Goal: Task Accomplishment & Management: Complete application form

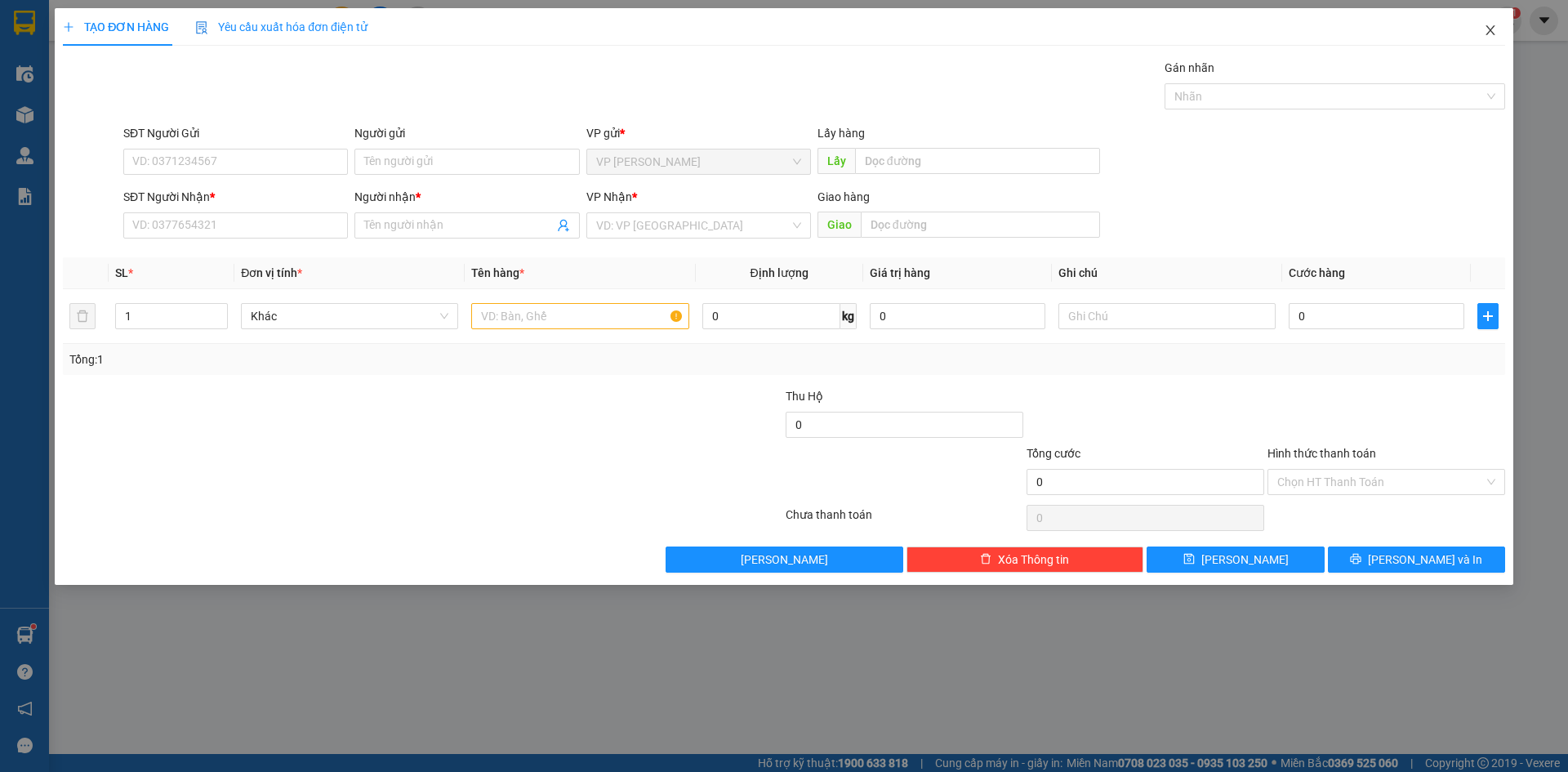
click at [1490, 29] on icon "close" at bounding box center [1490, 30] width 9 height 10
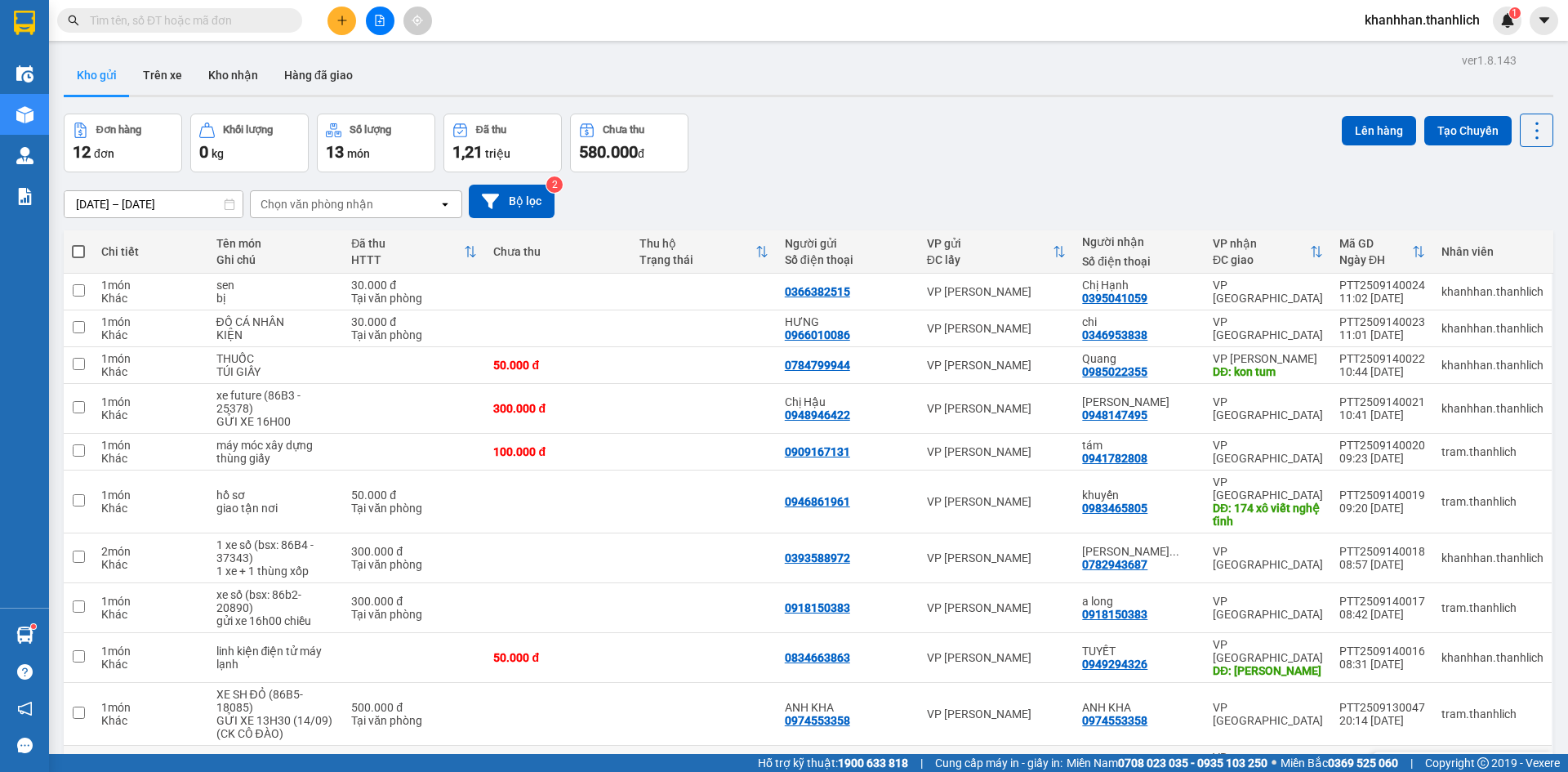
scroll to position [93, 0]
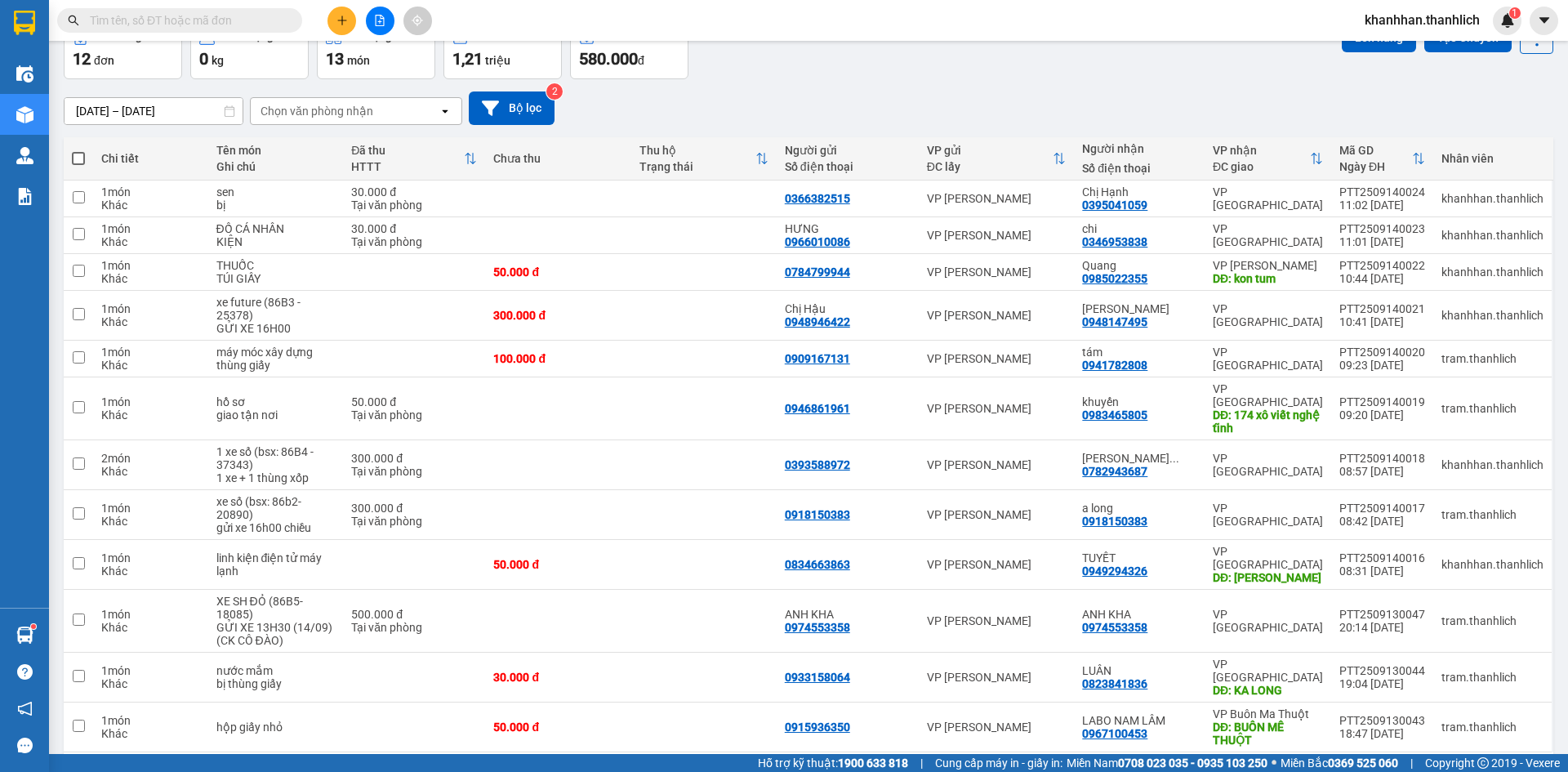
click at [1464, 770] on div "50 / trang" at bounding box center [1485, 778] width 51 height 16
click at [1473, 614] on span "50 / trang" at bounding box center [1477, 618] width 55 height 16
click at [351, 24] on button at bounding box center [341, 20] width 28 height 28
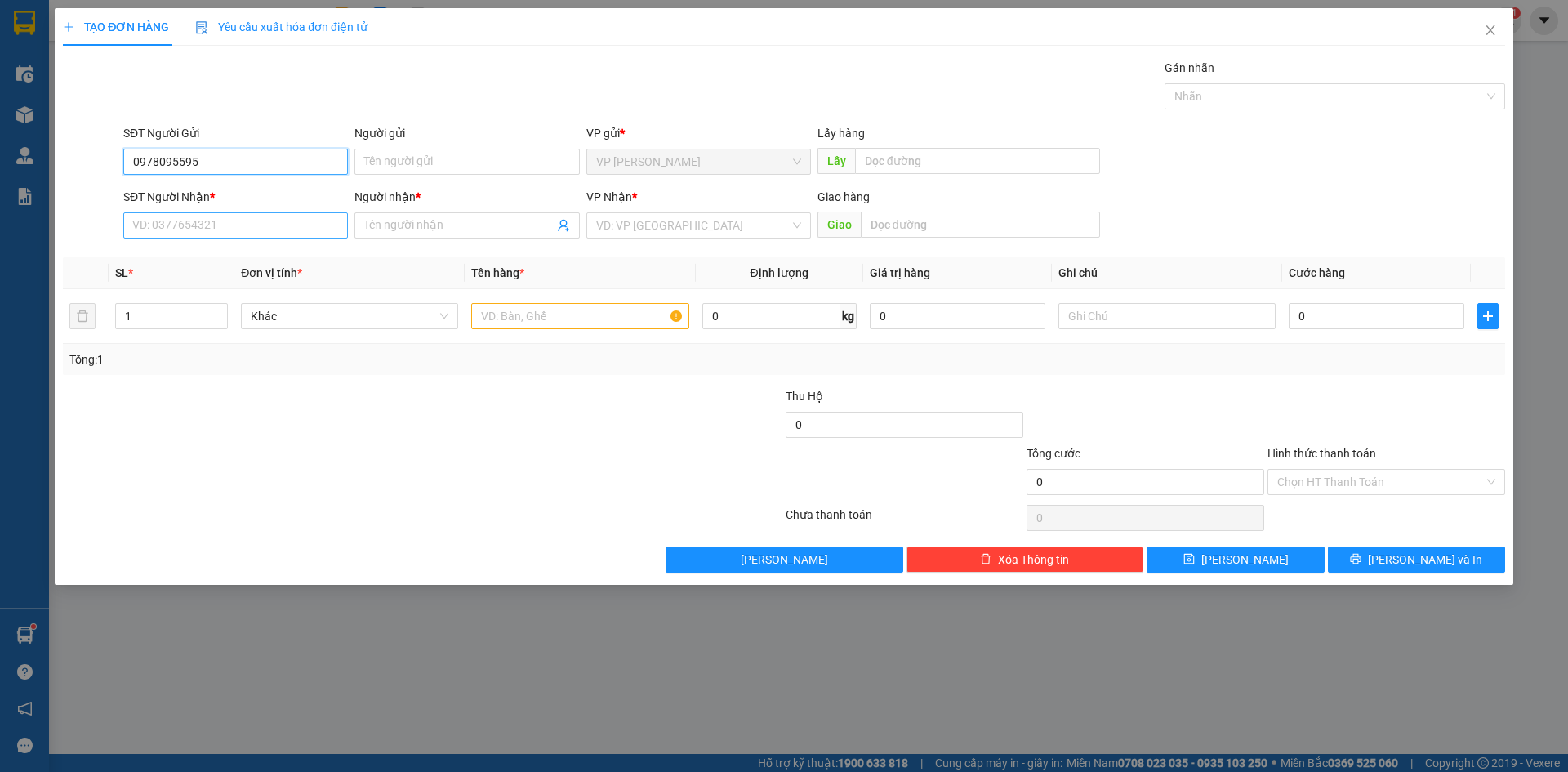
type input "0978095595"
click at [249, 222] on input "SĐT Người Nhận *" at bounding box center [235, 225] width 224 height 26
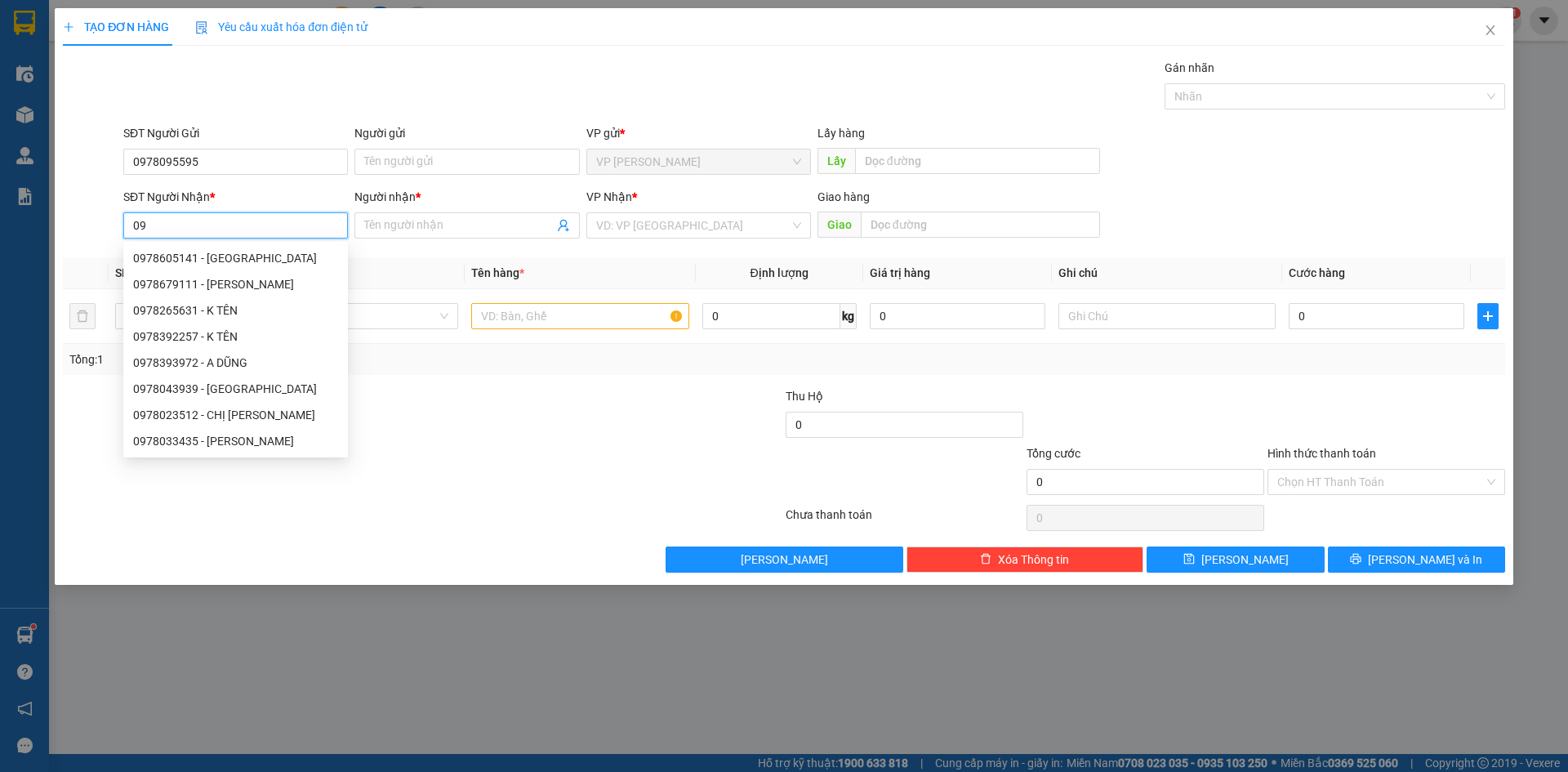
type input "0"
click at [180, 162] on input "0978095595" at bounding box center [235, 161] width 224 height 26
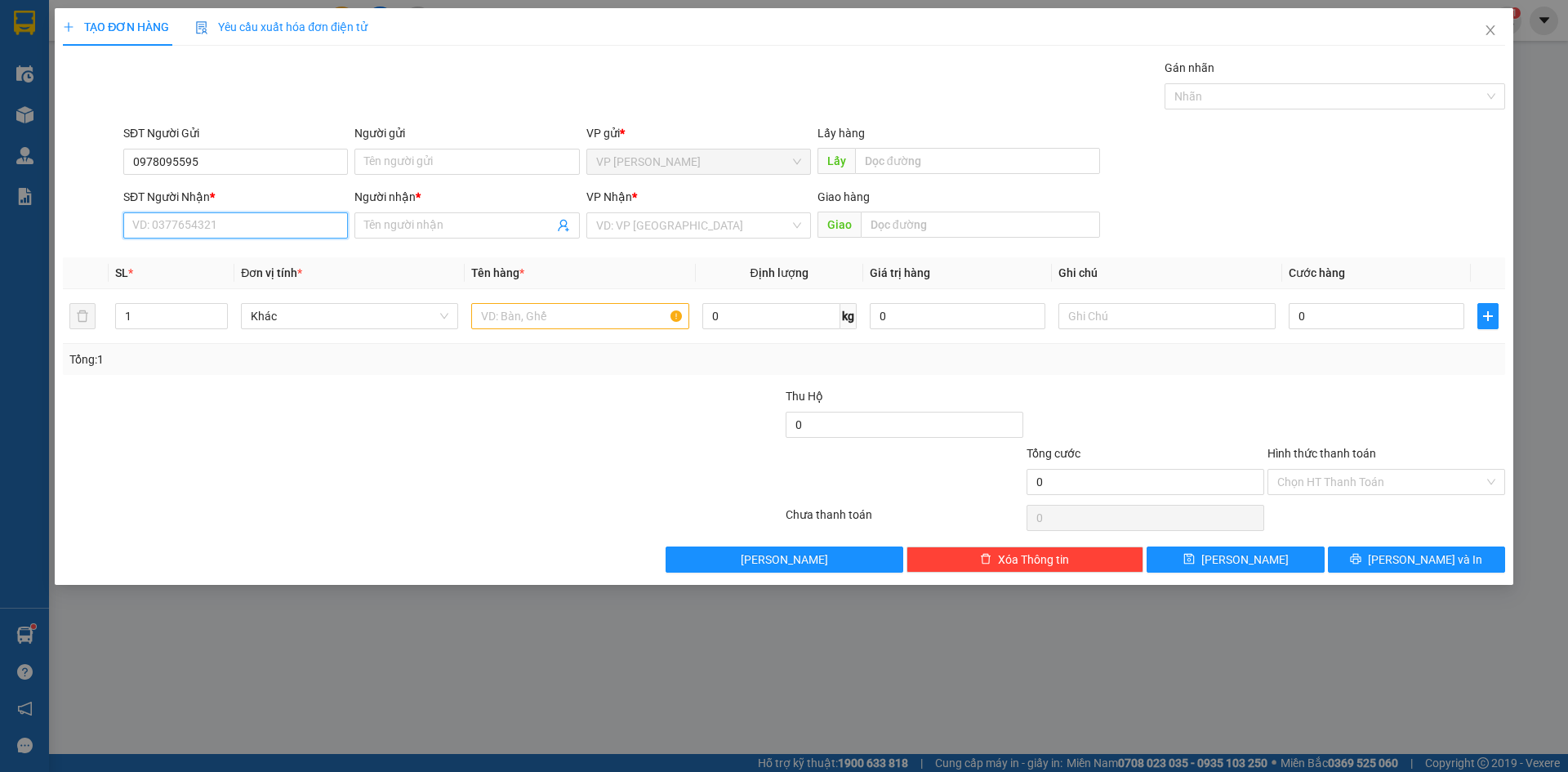
click at [172, 214] on input "SĐT Người Nhận *" at bounding box center [235, 225] width 224 height 26
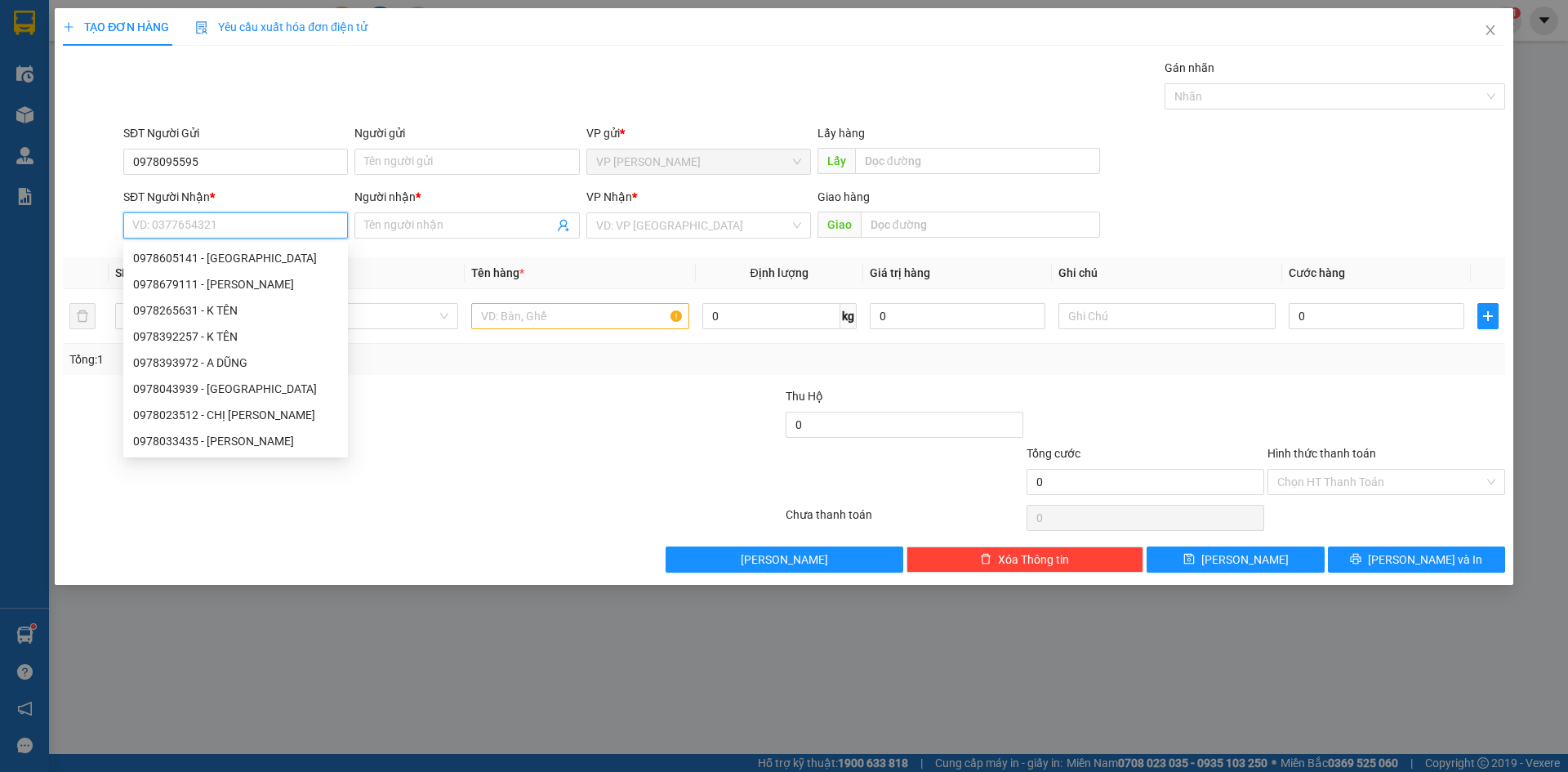
paste input "0978095595"
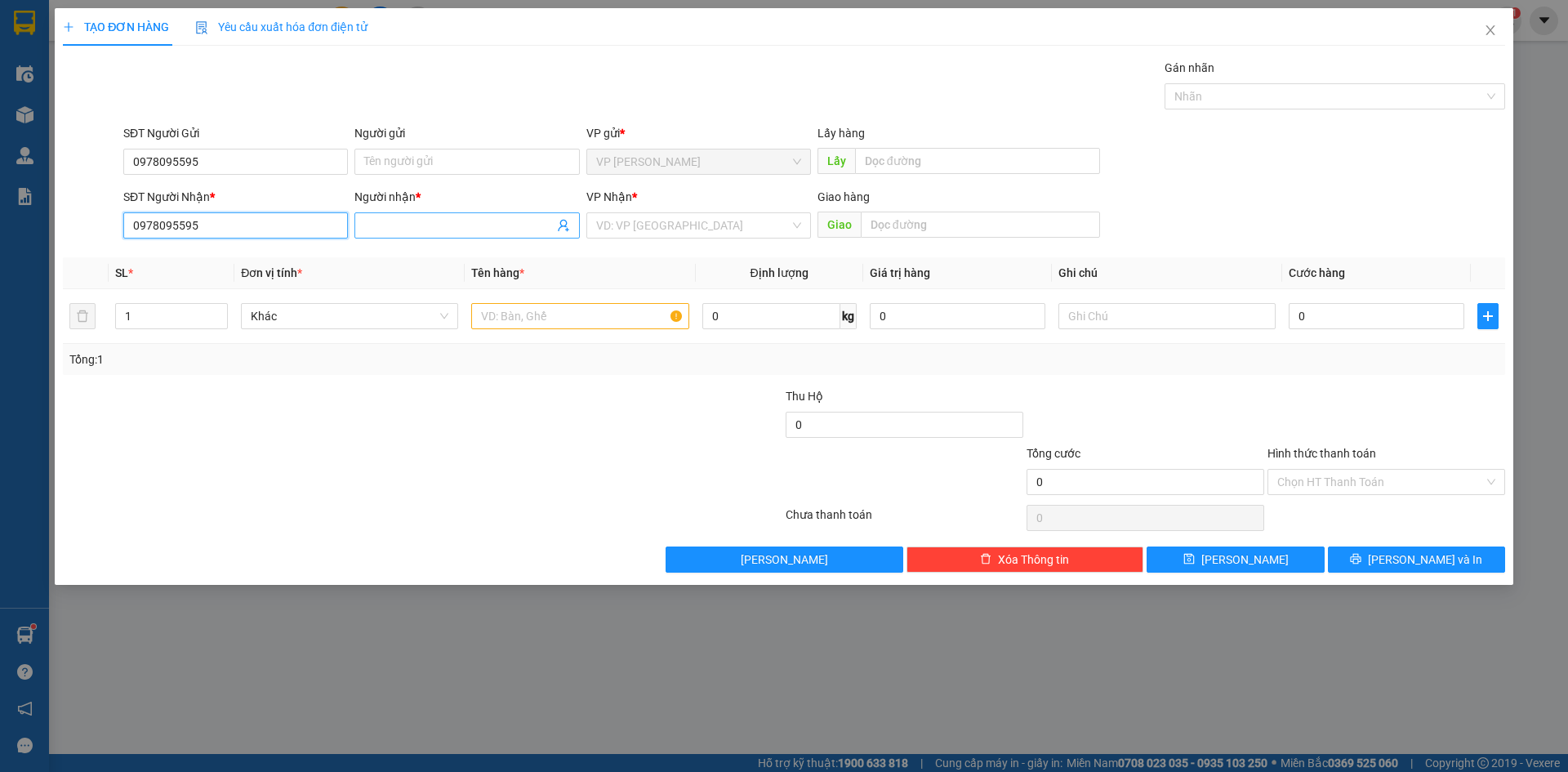
type input "0978095595"
click at [445, 223] on input "Người nhận *" at bounding box center [458, 225] width 189 height 18
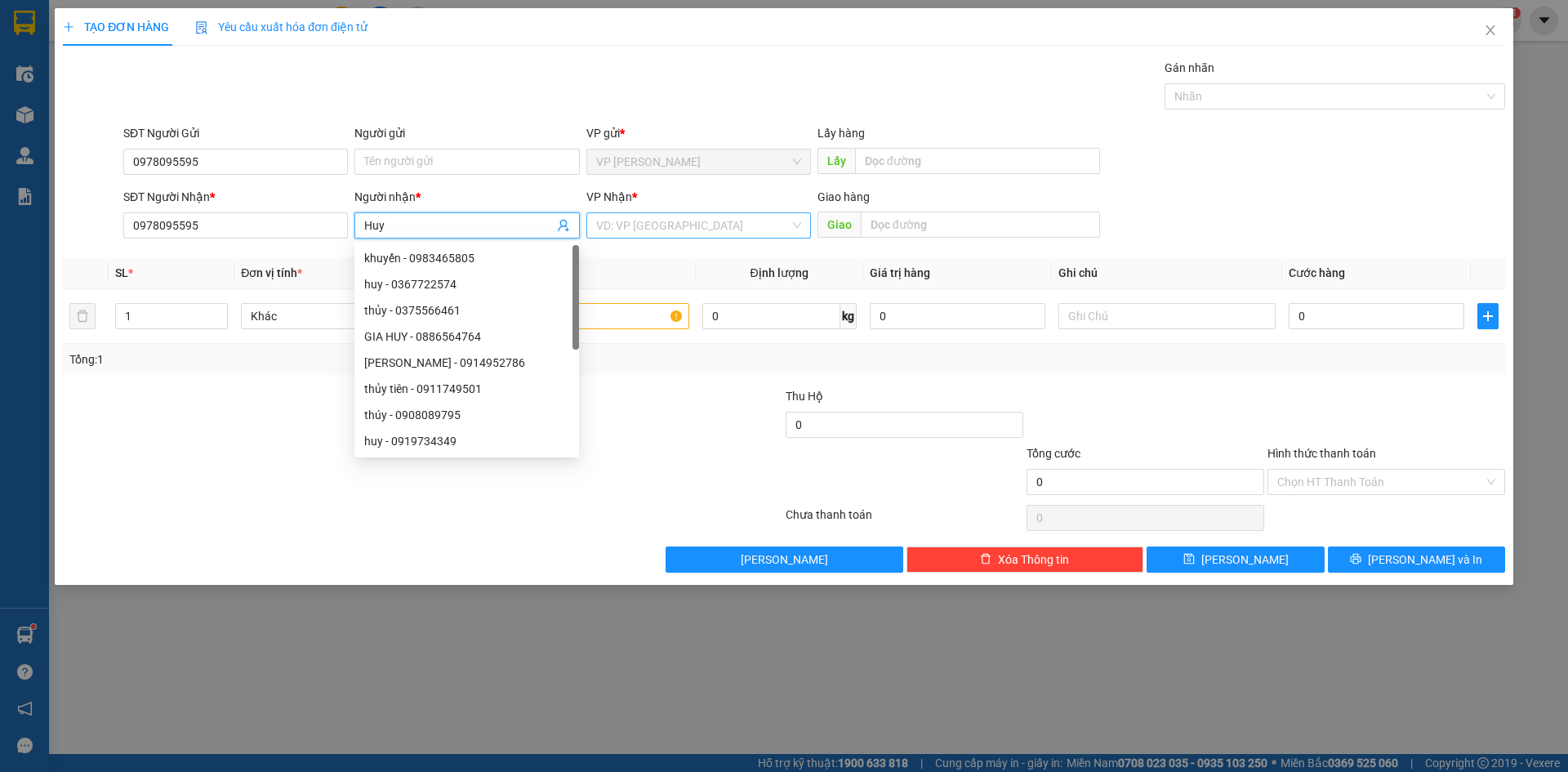
type input "Huy"
click at [657, 230] on input "search" at bounding box center [693, 225] width 193 height 25
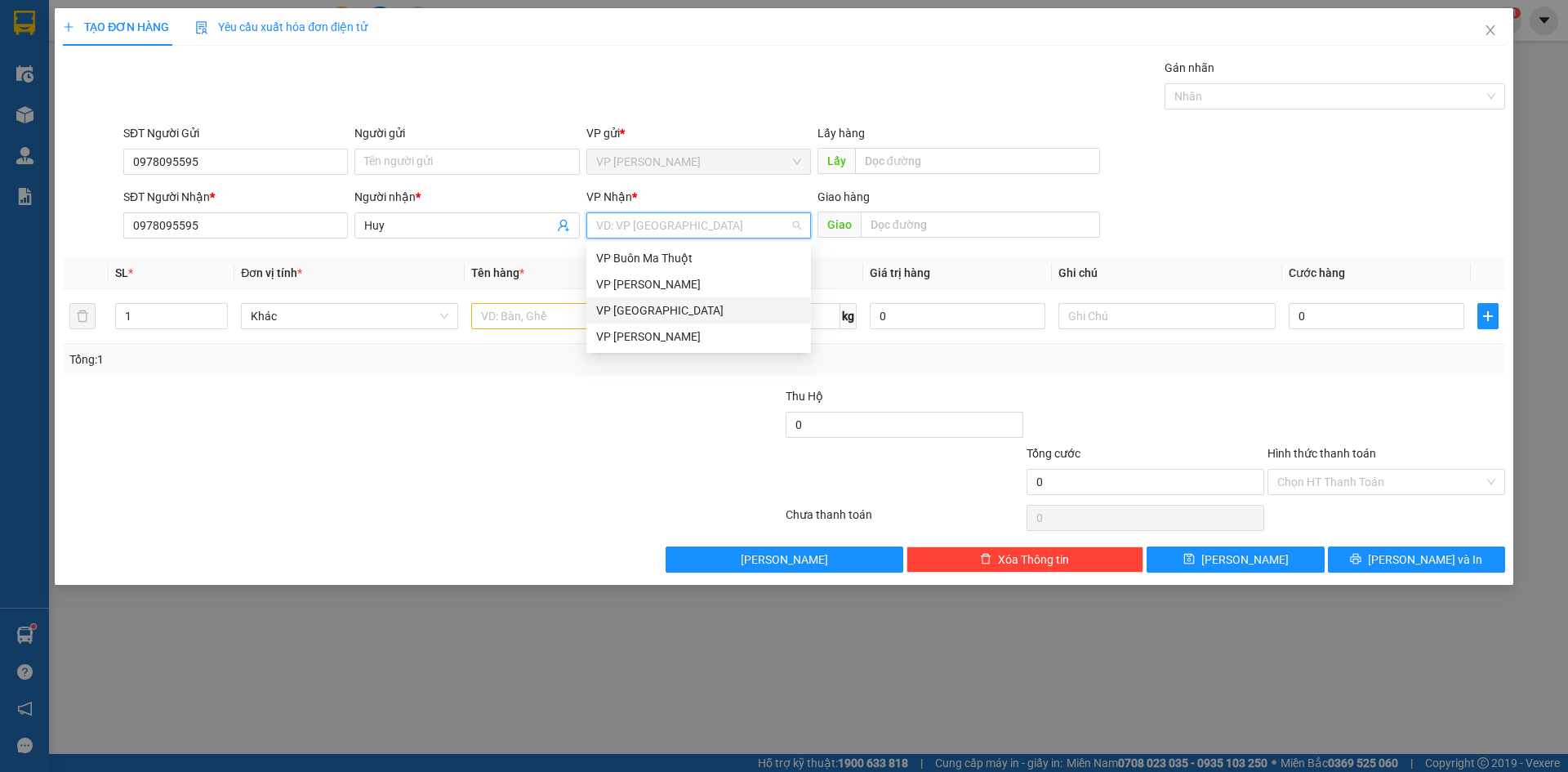
click at [670, 318] on div "VP [GEOGRAPHIC_DATA]" at bounding box center [698, 310] width 205 height 18
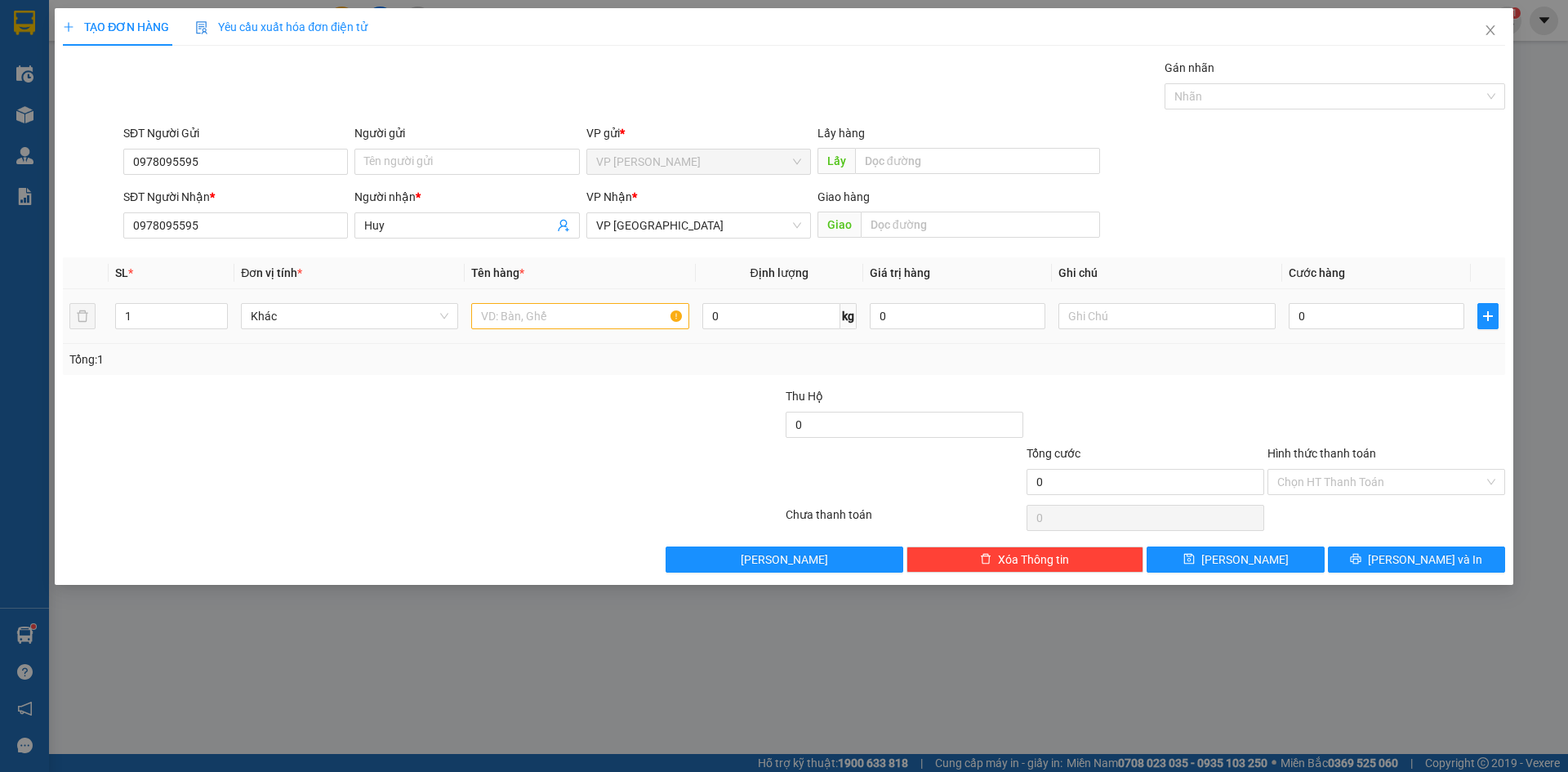
click at [558, 329] on div at bounding box center [580, 316] width 217 height 33
click at [560, 316] on input "text" at bounding box center [580, 316] width 217 height 26
type input "hành lí"
click at [1093, 324] on input "text" at bounding box center [1166, 316] width 217 height 26
type input "1 túi đen + 1 balo xanh"
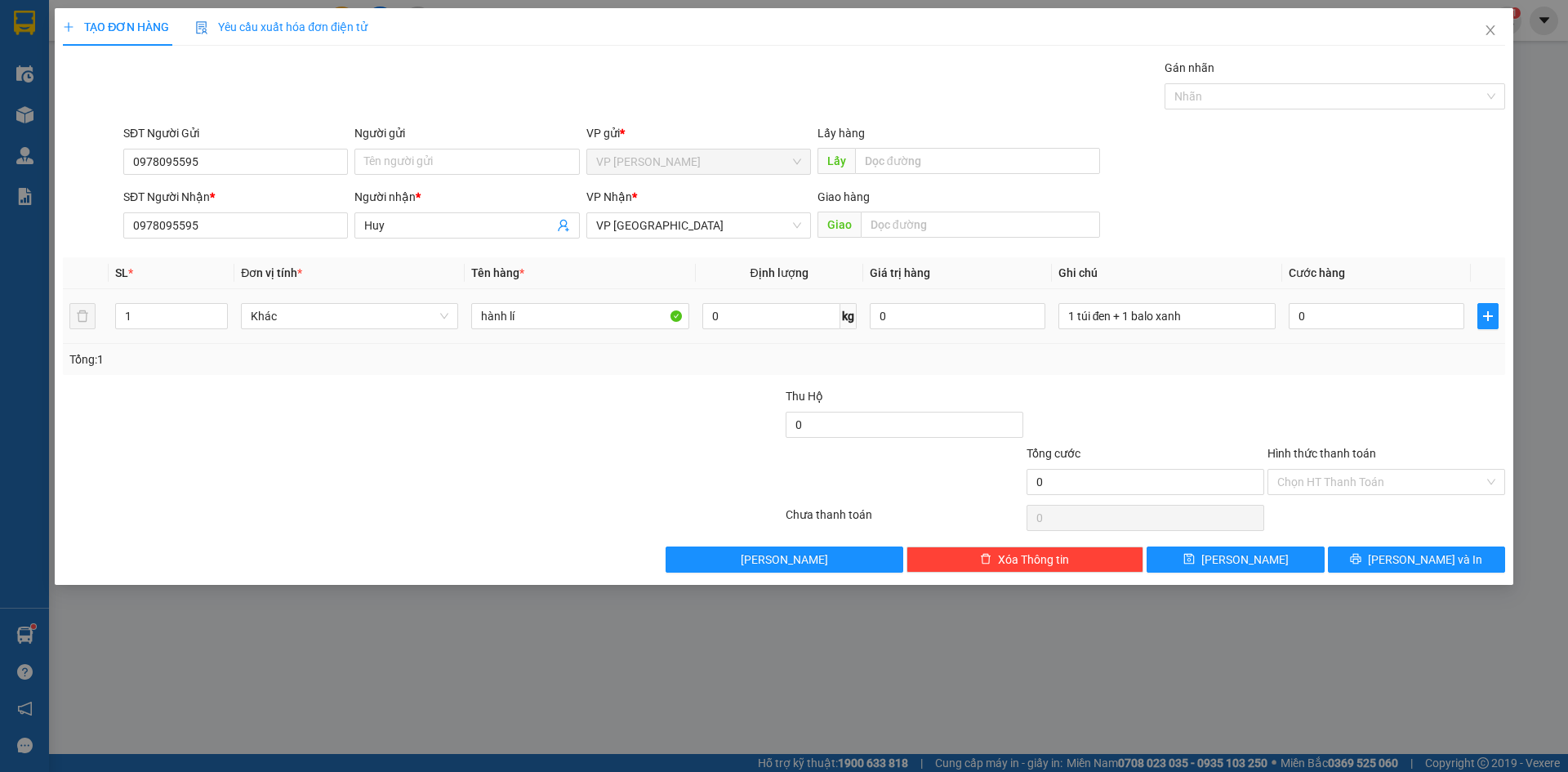
click at [181, 297] on td "1" at bounding box center [172, 316] width 126 height 55
click at [185, 313] on input "1" at bounding box center [171, 316] width 111 height 25
type input "2"
click at [1311, 307] on input "0" at bounding box center [1377, 316] width 176 height 26
type input "7"
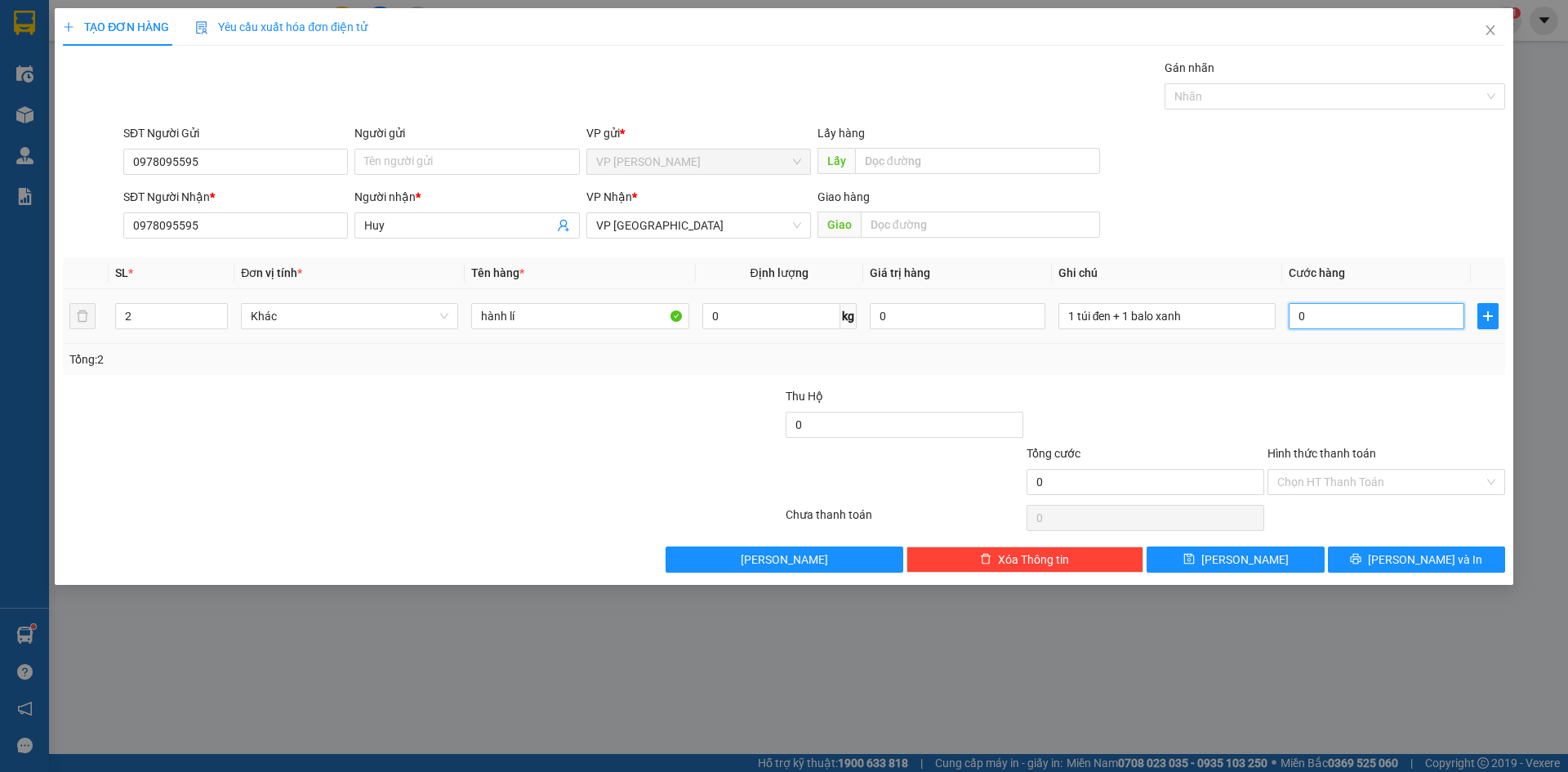
type input "7"
type input "70"
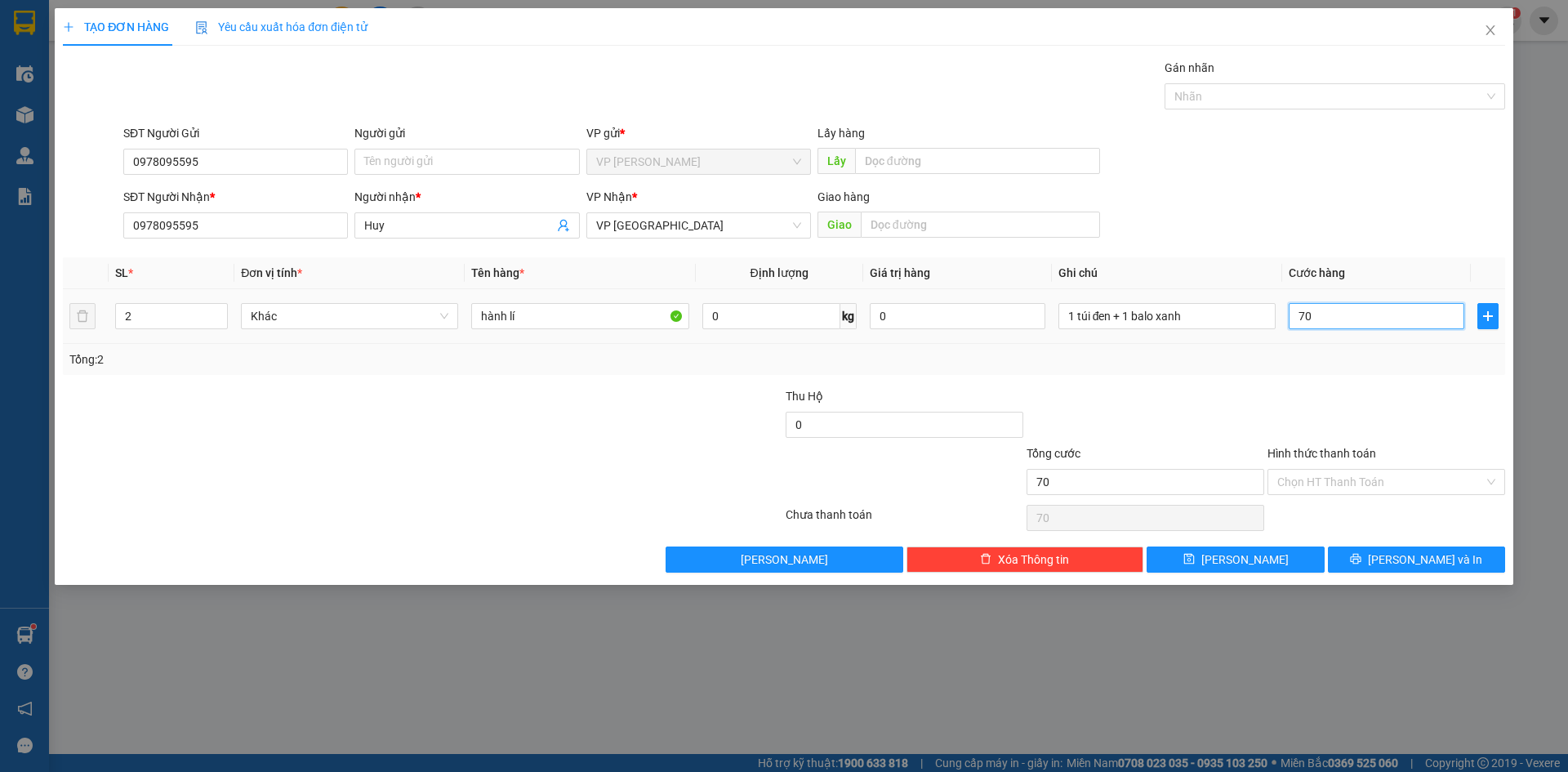
type input "700"
type input "7.000"
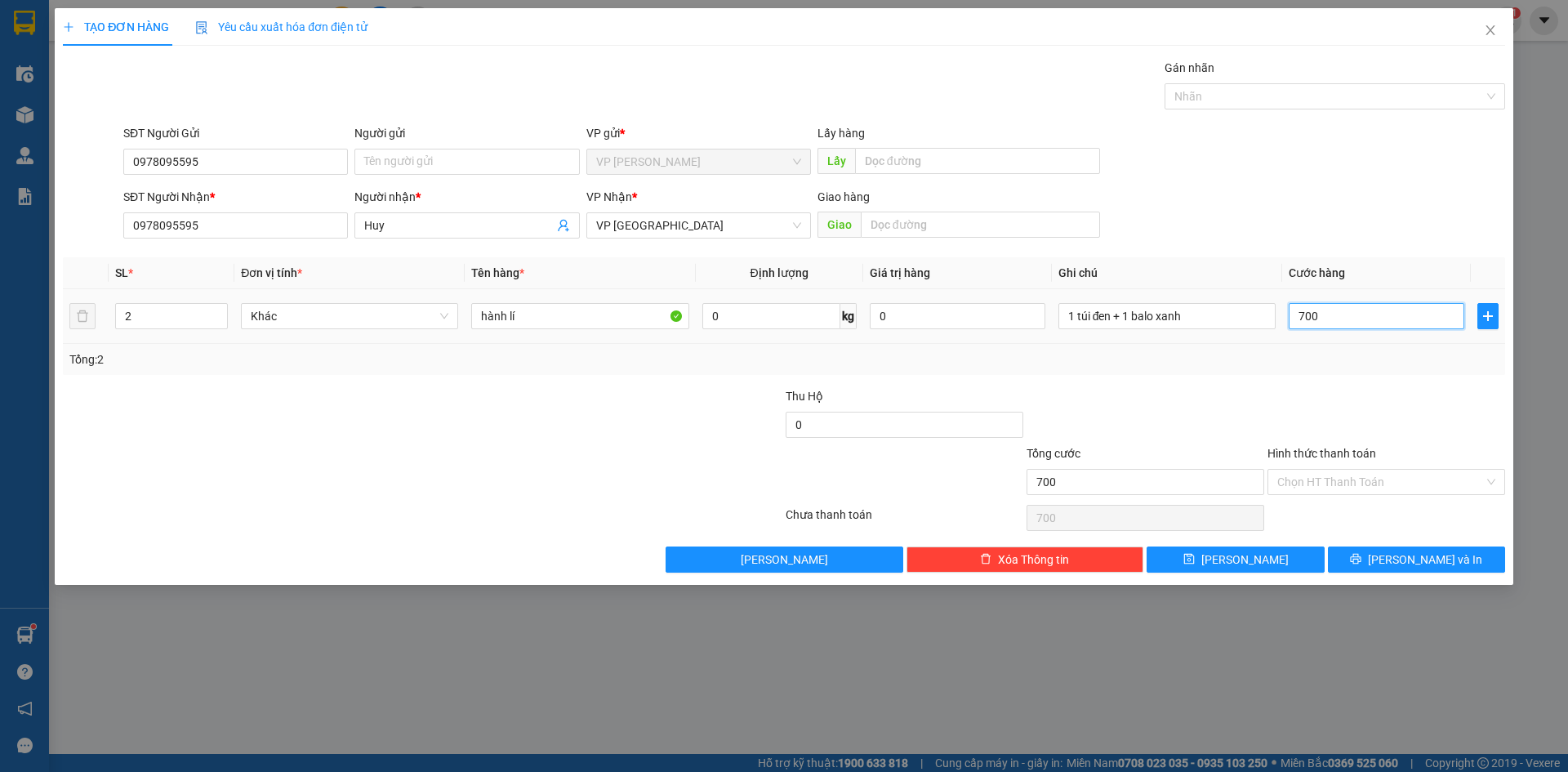
type input "7.000"
type input "70.000"
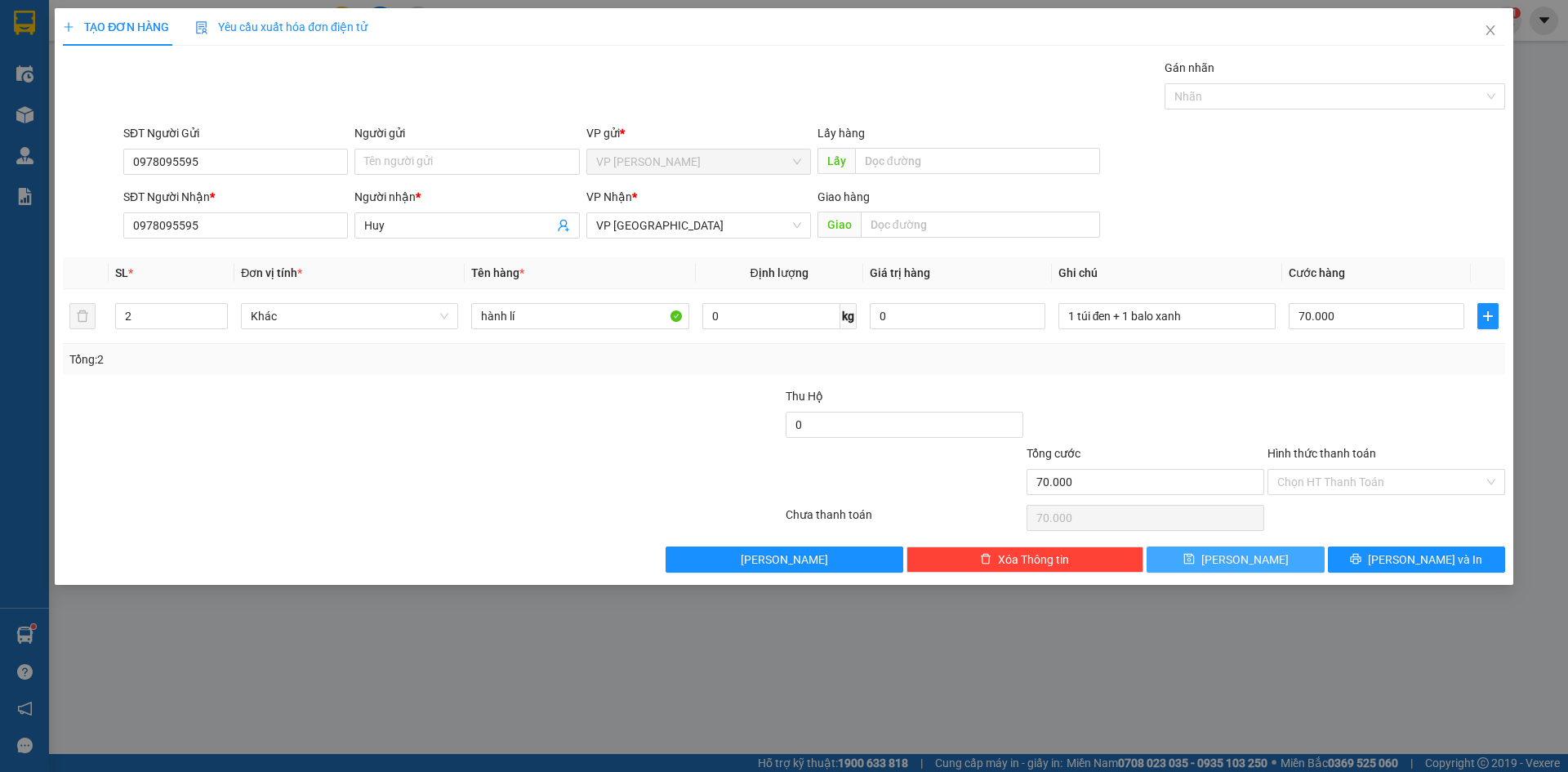
click at [1255, 559] on button "Lưu" at bounding box center [1236, 558] width 177 height 26
type input "1"
type input "0"
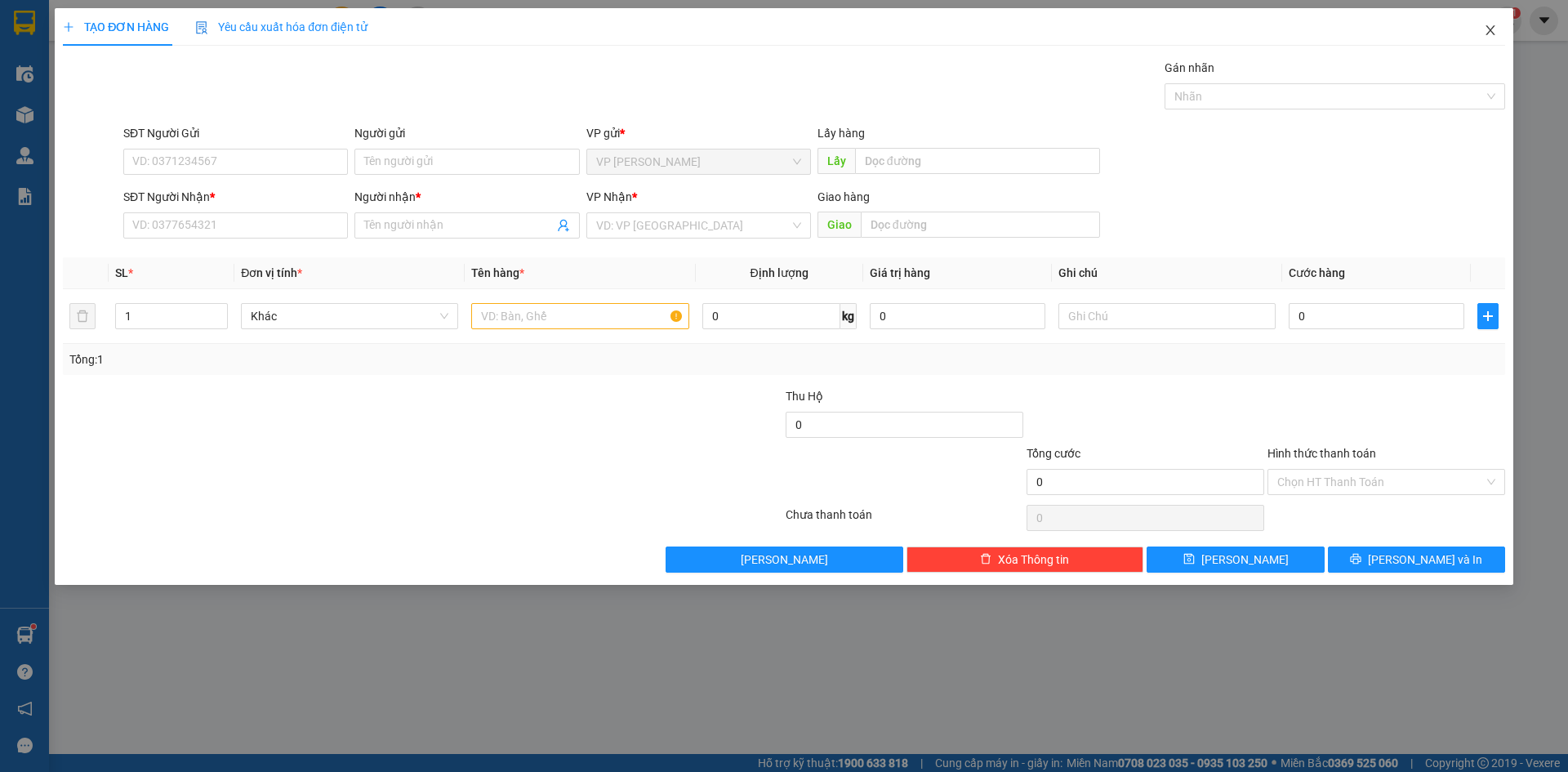
click at [1486, 32] on icon "close" at bounding box center [1490, 30] width 13 height 13
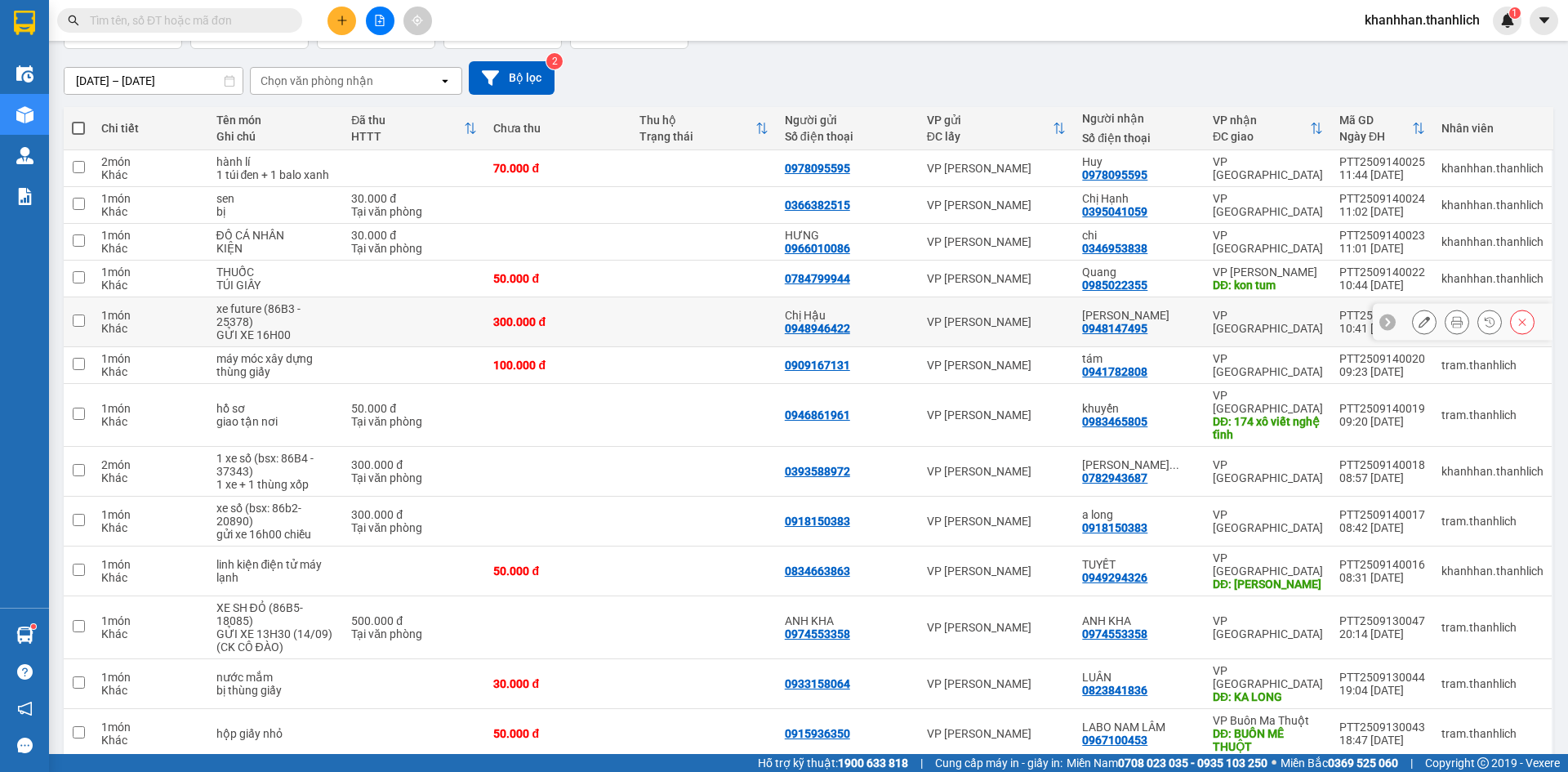
scroll to position [130, 0]
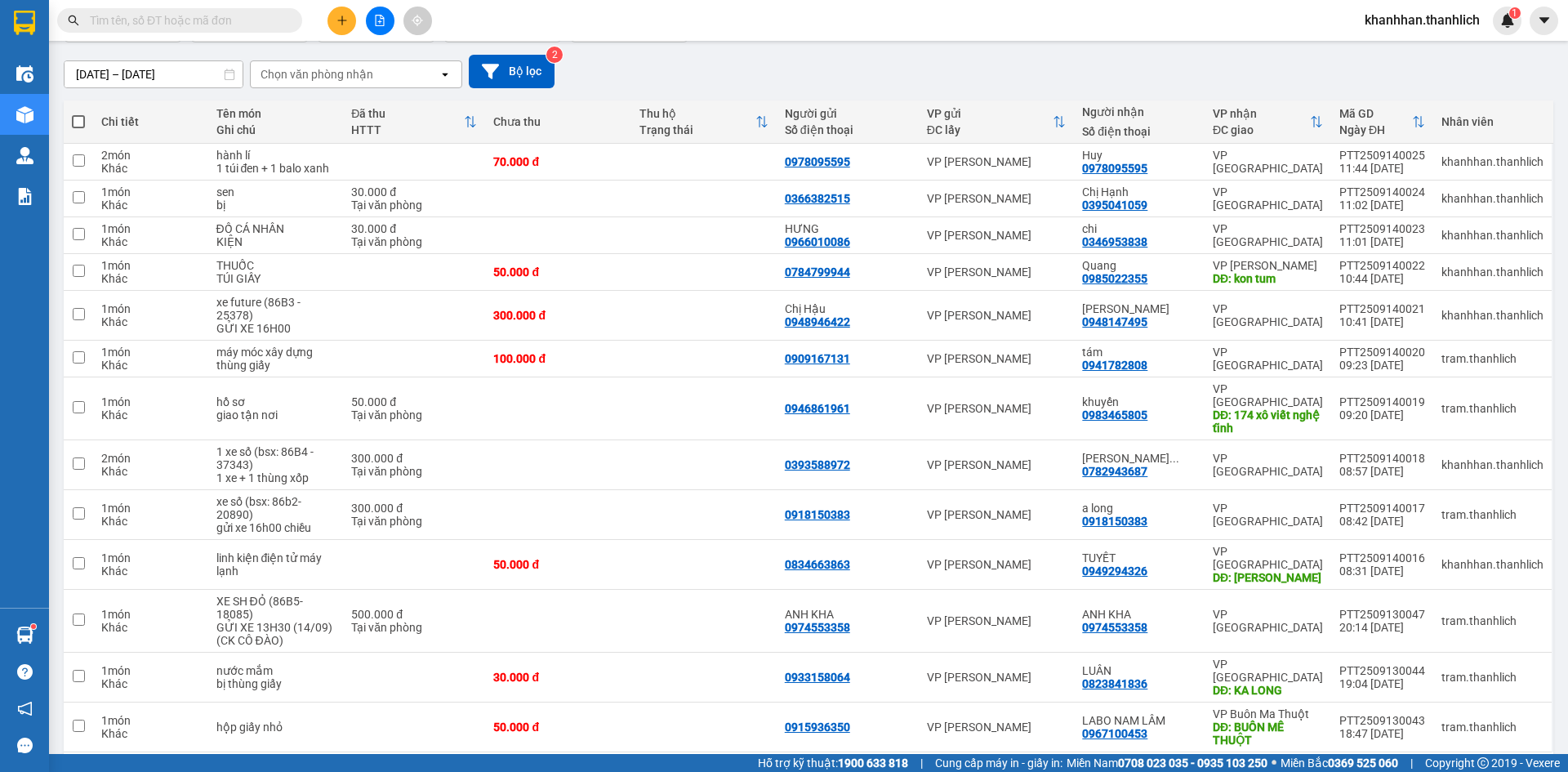
click at [338, 18] on icon "plus" at bounding box center [342, 20] width 12 height 12
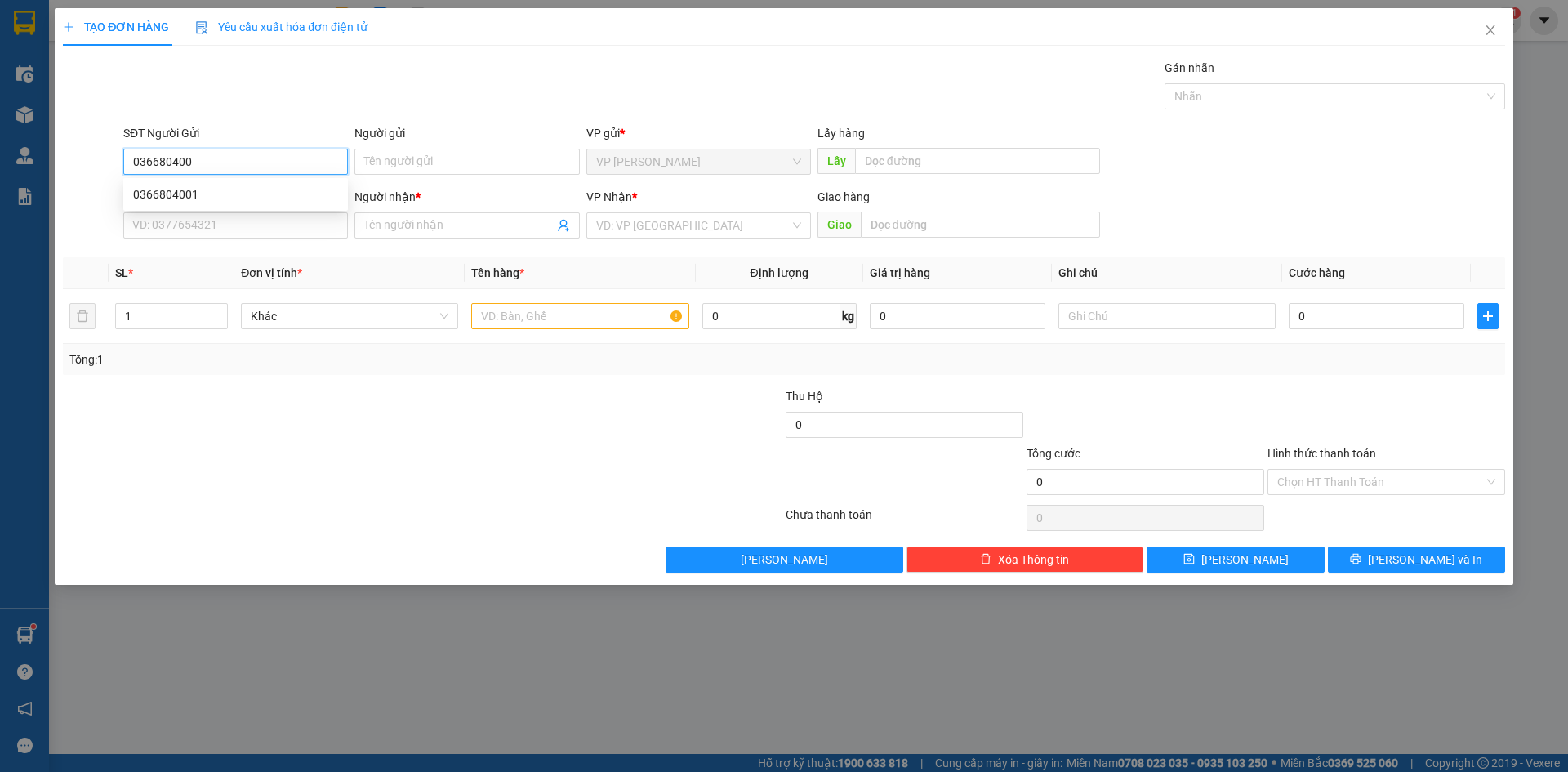
type input "0366804001"
click at [265, 183] on div "0366804001" at bounding box center [235, 194] width 224 height 26
type input "0971057157"
type input "QUÁN THẢO SƯƠNG"
type input "N3 LIÊN KHƯƠNG"
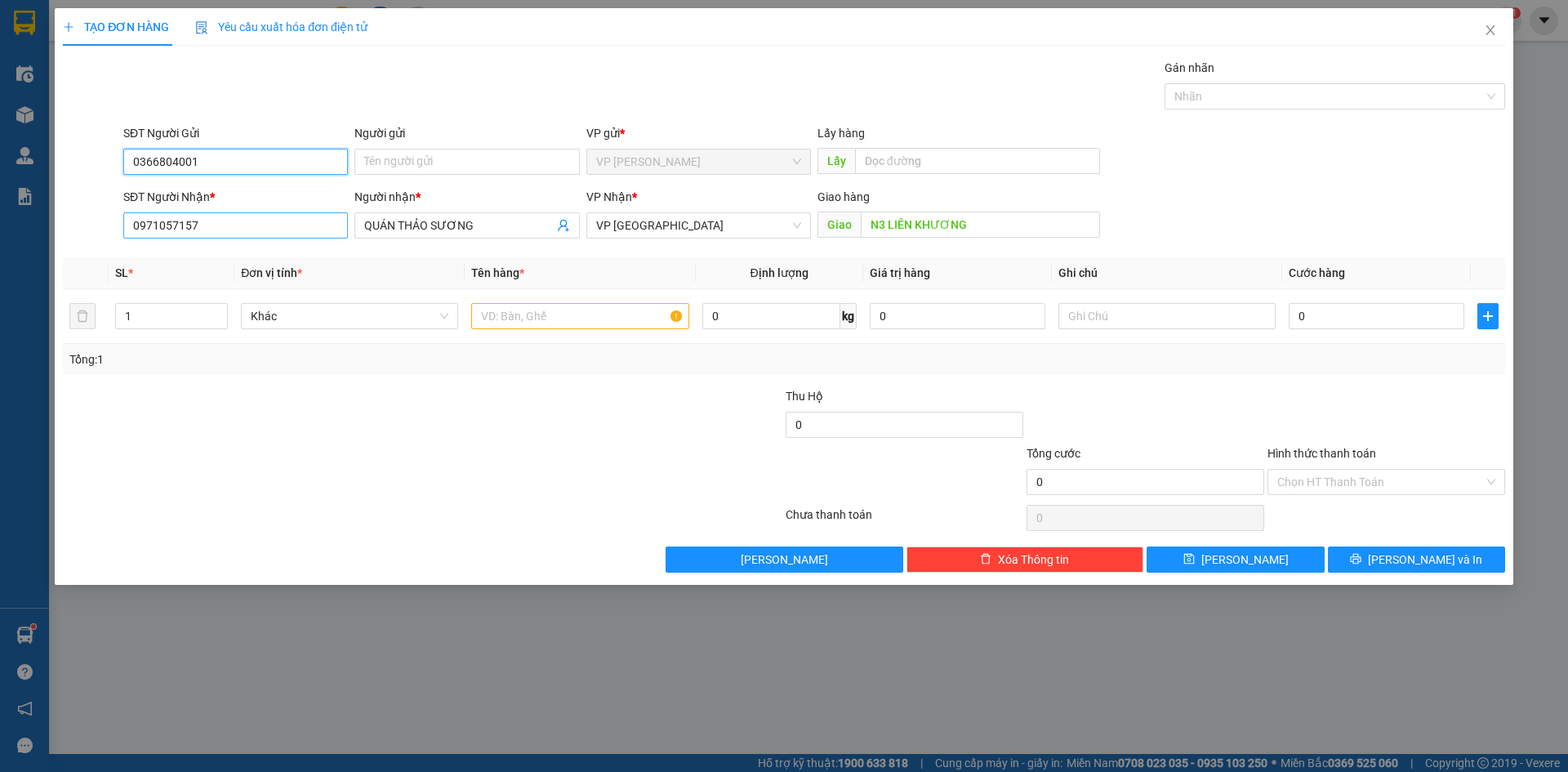
type input "0366804001"
click at [282, 236] on input "0971057157" at bounding box center [235, 225] width 224 height 26
type input "0344058110"
click at [501, 225] on input "QUÁN THẢO SƯƠNG" at bounding box center [458, 225] width 189 height 18
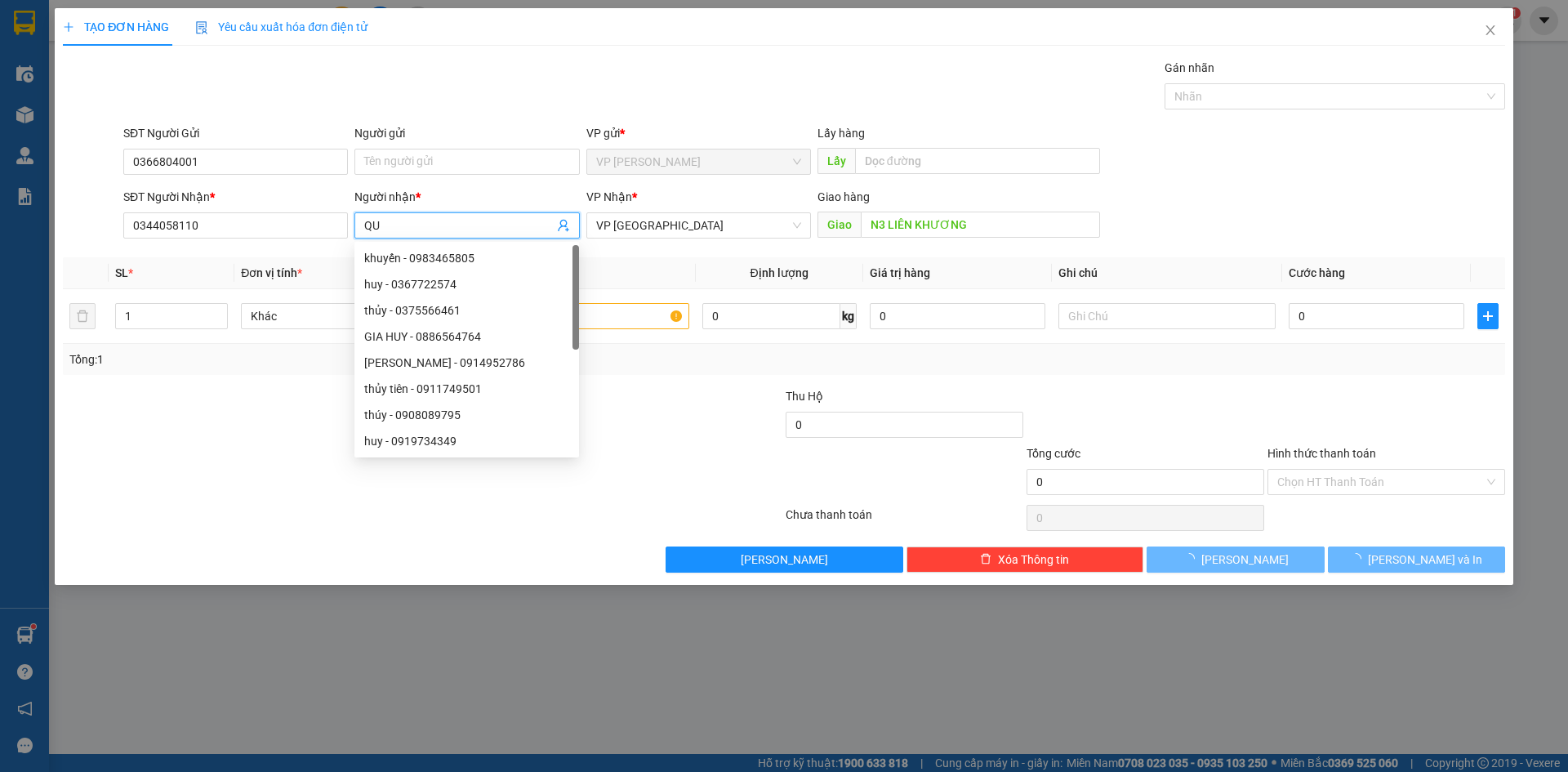
type input "Q"
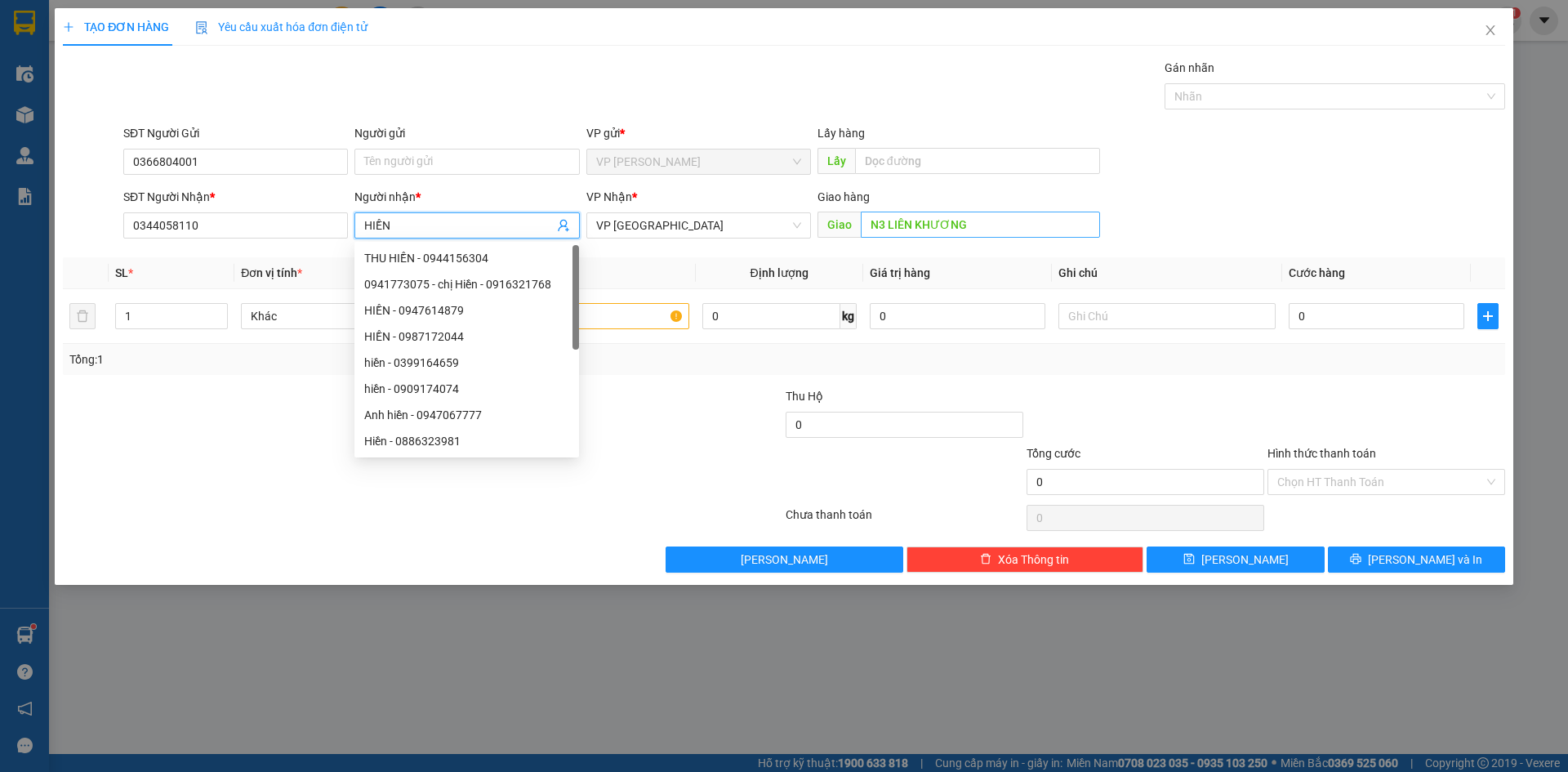
type input "HIỀN"
click at [1008, 217] on input "N3 LIÊN KHƯƠNG" at bounding box center [980, 224] width 239 height 26
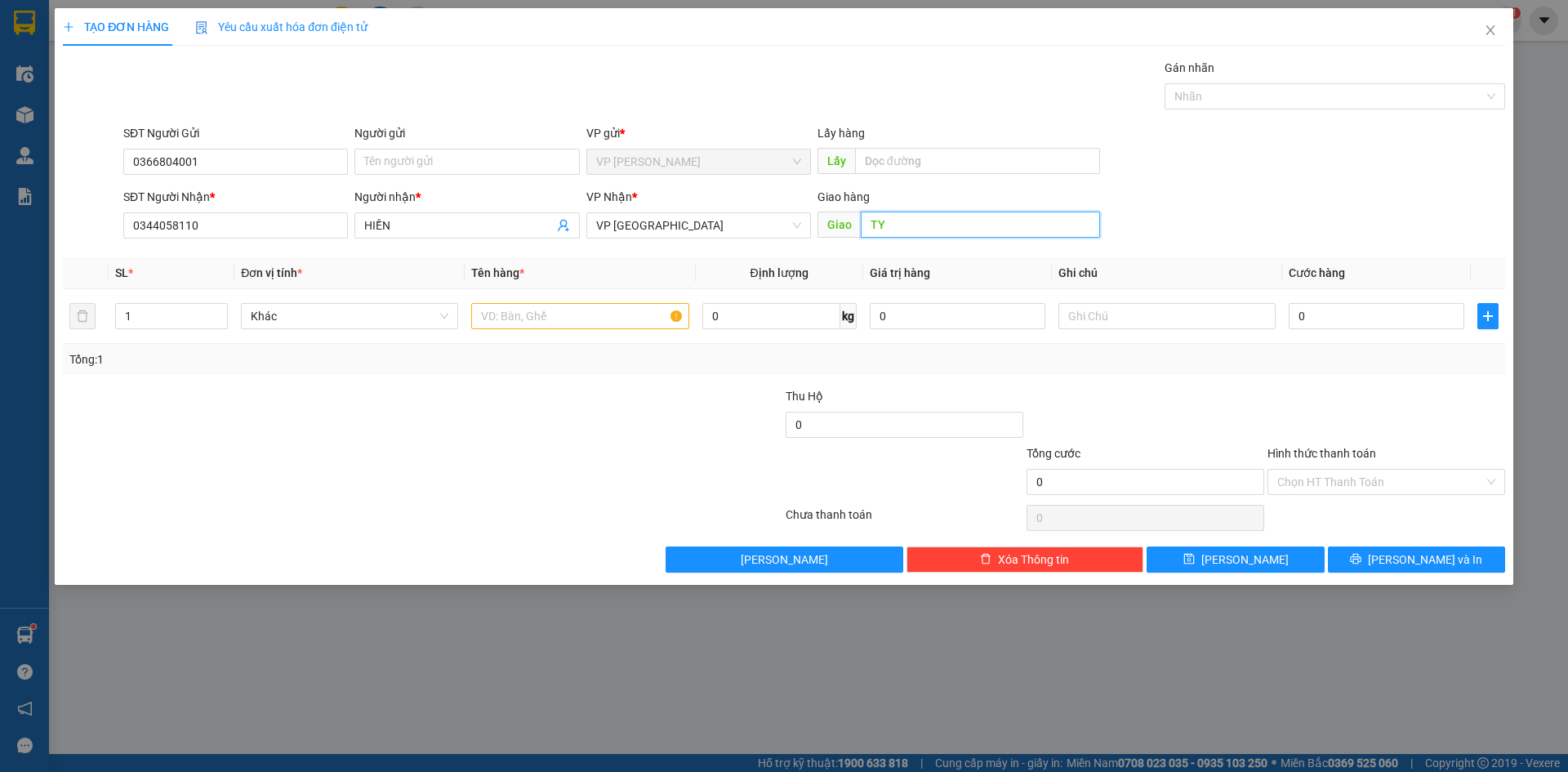
type input "T"
type input "CTY ÁNH DƯƠNG, ĐỊNH AN"
click at [556, 324] on input "text" at bounding box center [580, 316] width 217 height 26
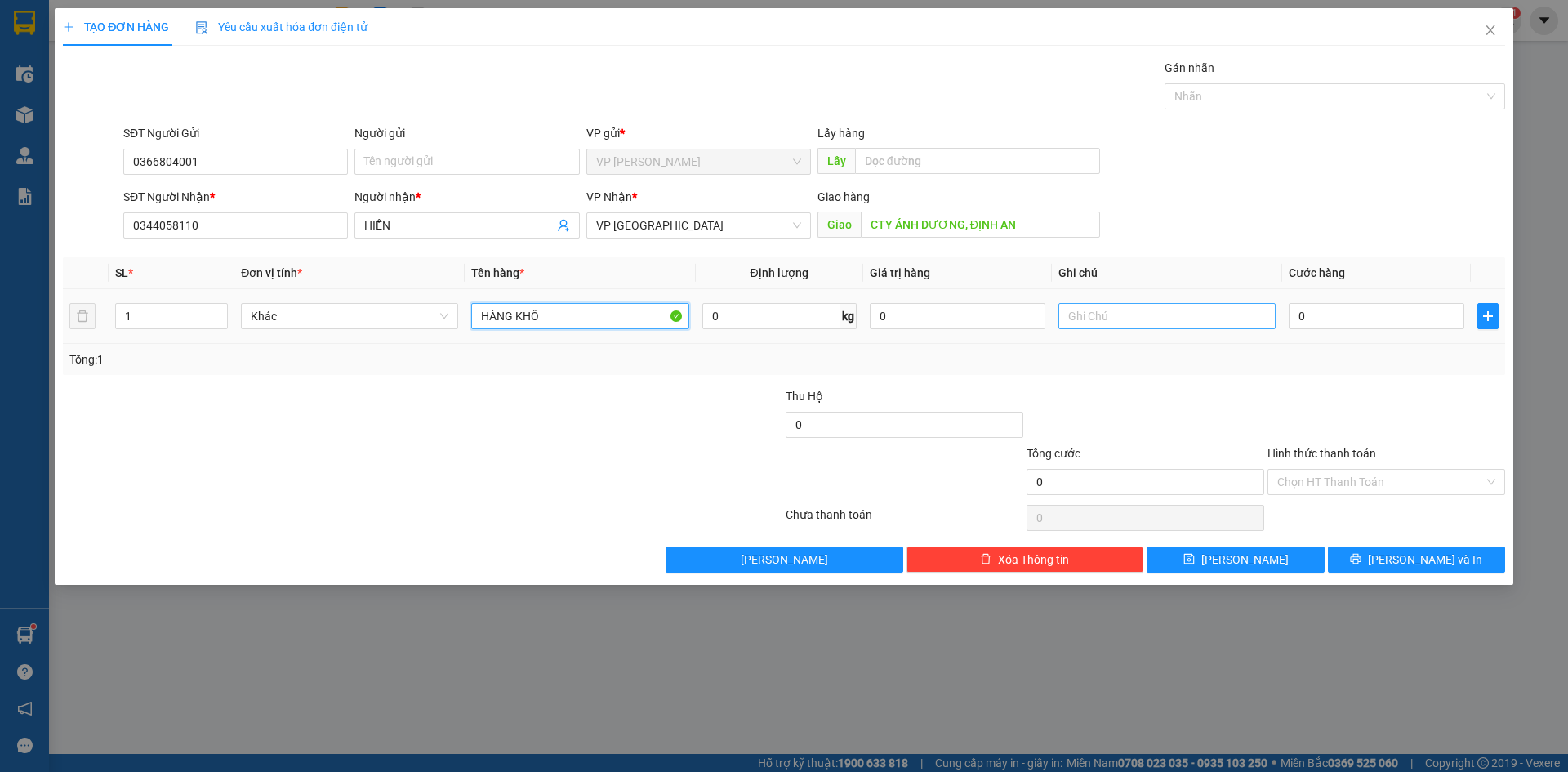
type input "HÀNG KHÔ"
click at [1113, 318] on input "text" at bounding box center [1166, 316] width 217 height 26
type input "THÙNG GIÁY"
click at [1350, 315] on input "0" at bounding box center [1377, 316] width 176 height 26
type input "8"
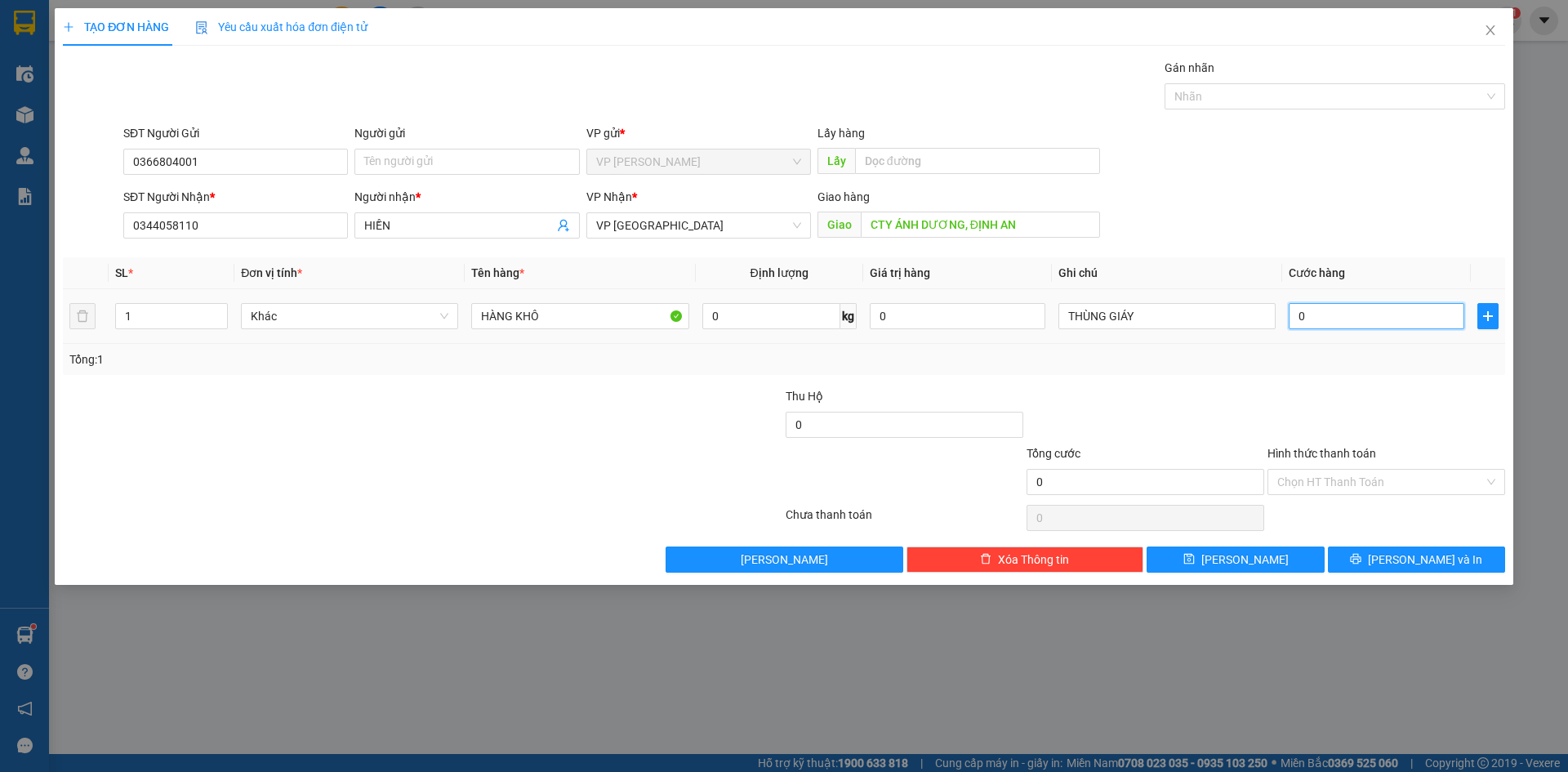
type input "8"
type input "80"
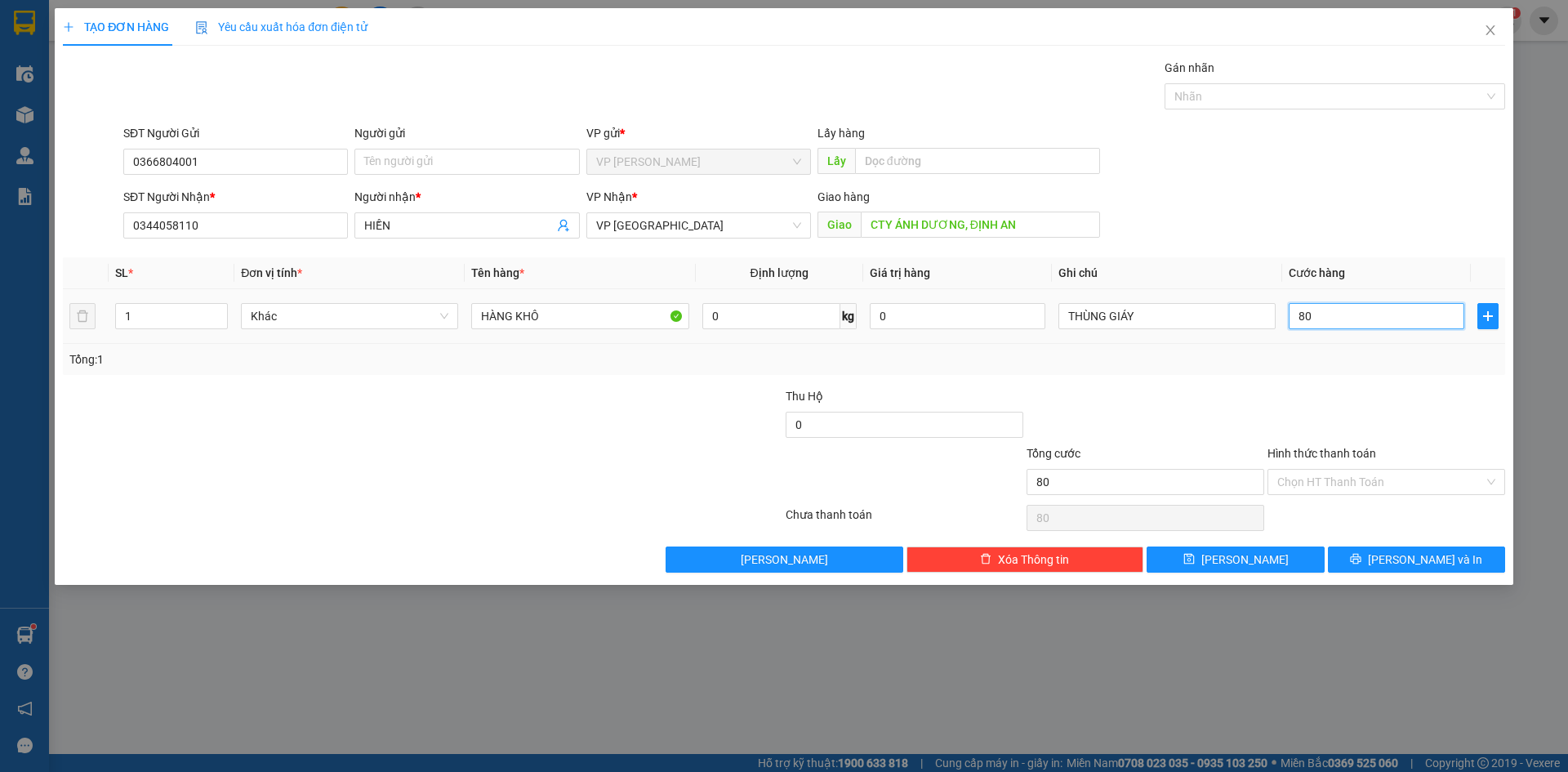
type input "800"
type input "8.000"
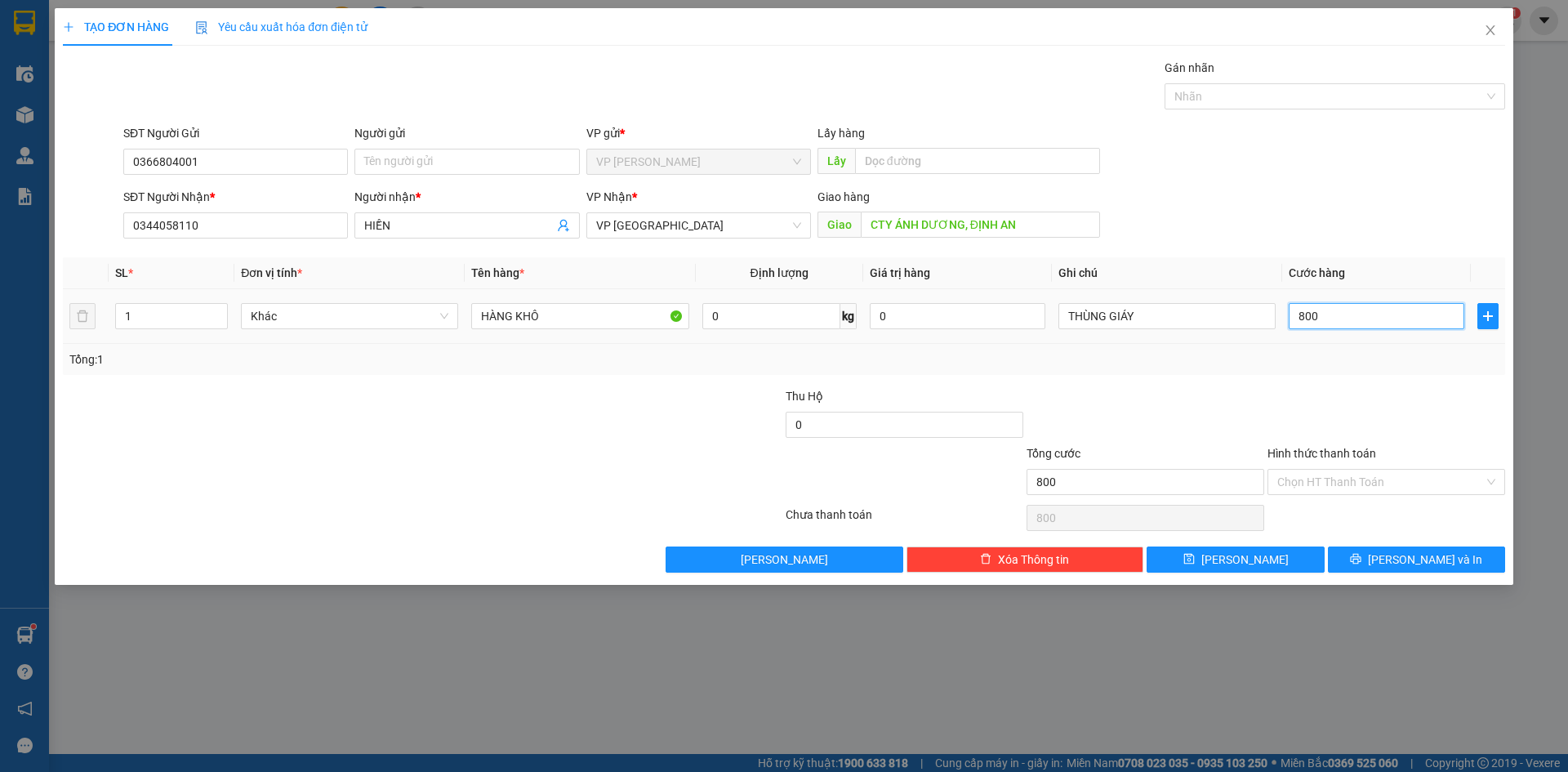
type input "8.000"
type input "80.000"
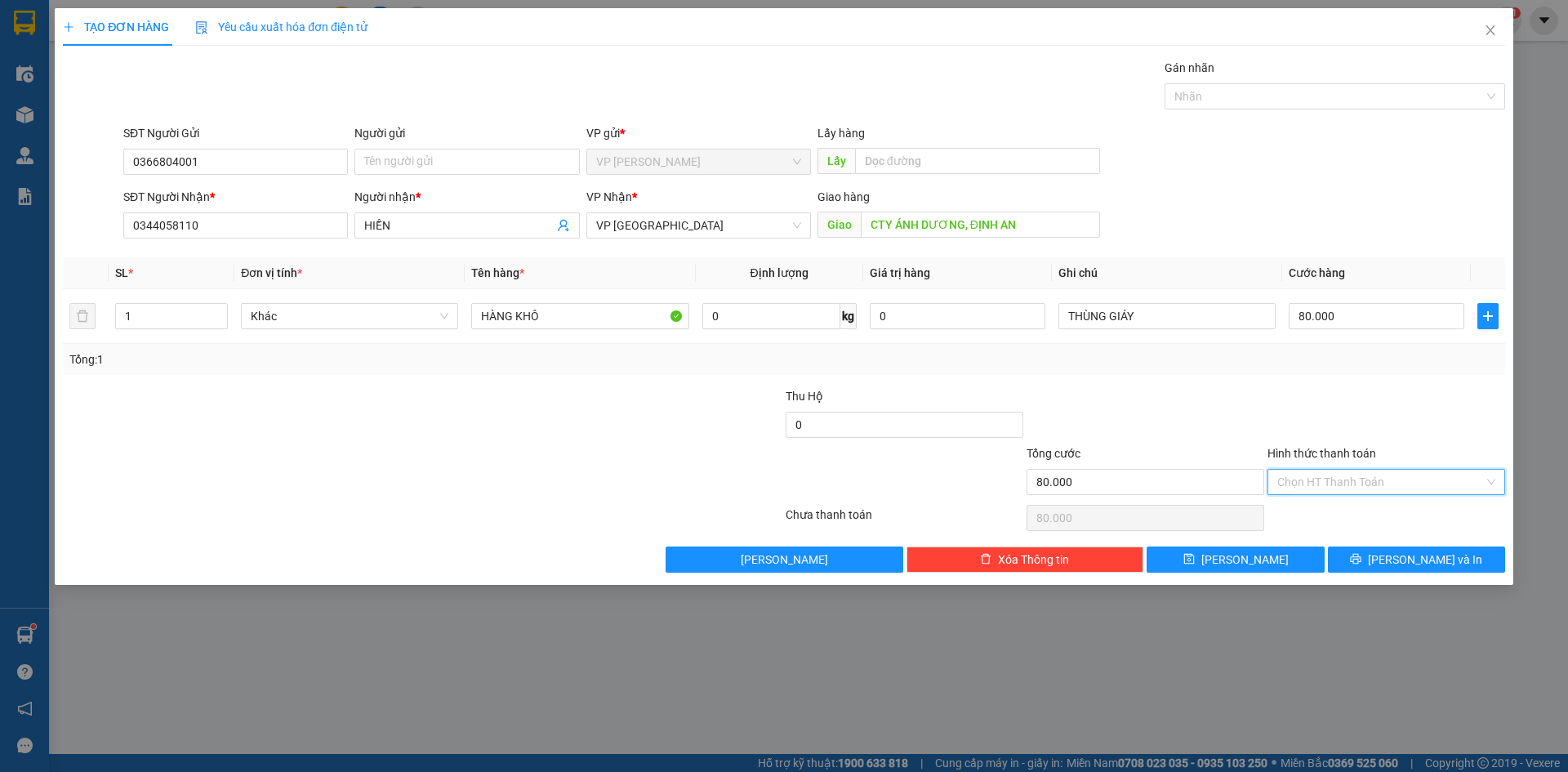
click at [1307, 470] on input "Hình thức thanh toán" at bounding box center [1380, 482] width 207 height 25
click at [1316, 511] on div "Tại văn phòng" at bounding box center [1386, 514] width 218 height 18
type input "0"
click at [1281, 553] on button "Lưu" at bounding box center [1236, 558] width 177 height 26
type input "0"
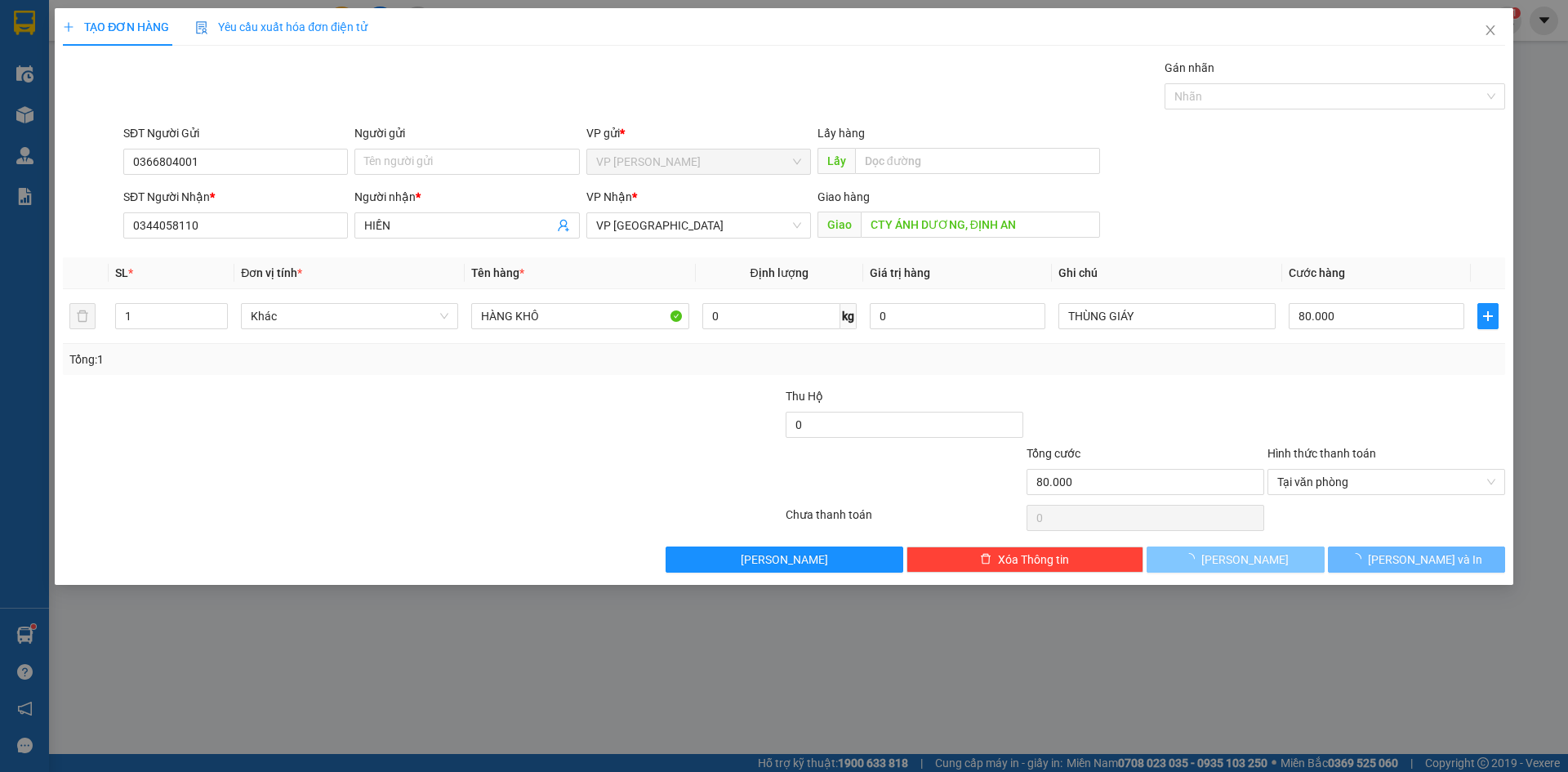
type input "0"
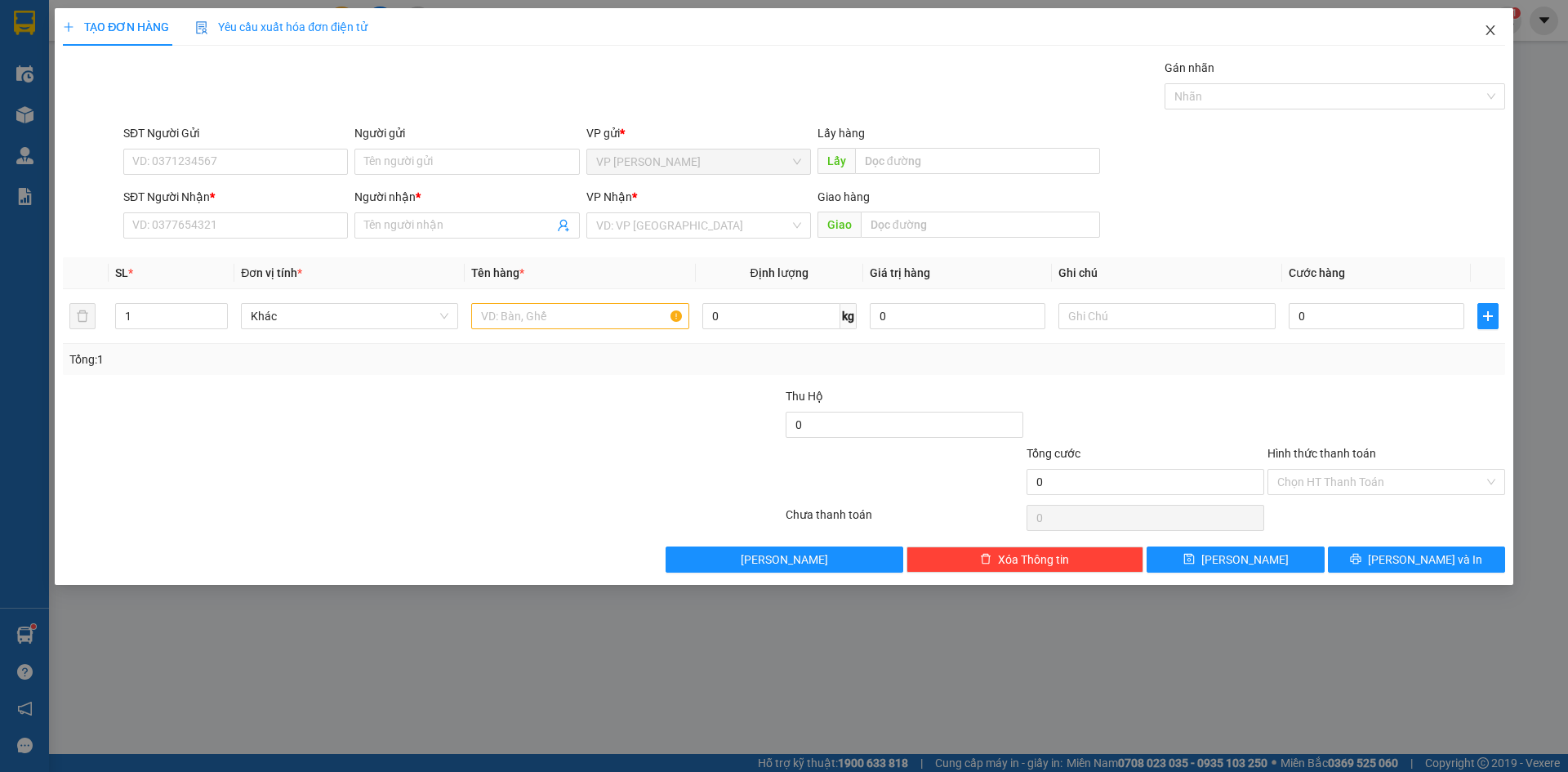
click at [1490, 35] on icon "close" at bounding box center [1490, 30] width 13 height 13
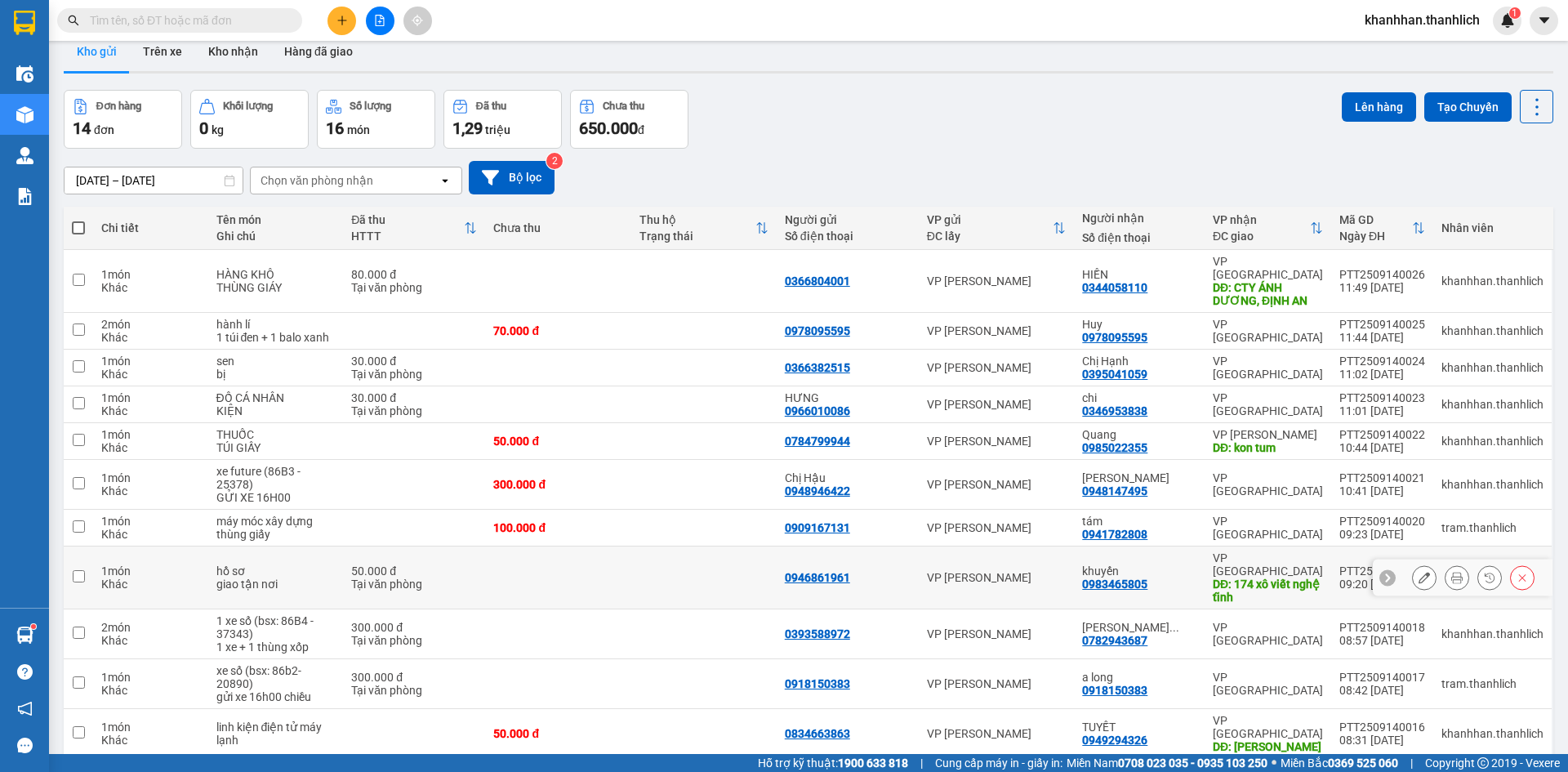
scroll to position [16, 0]
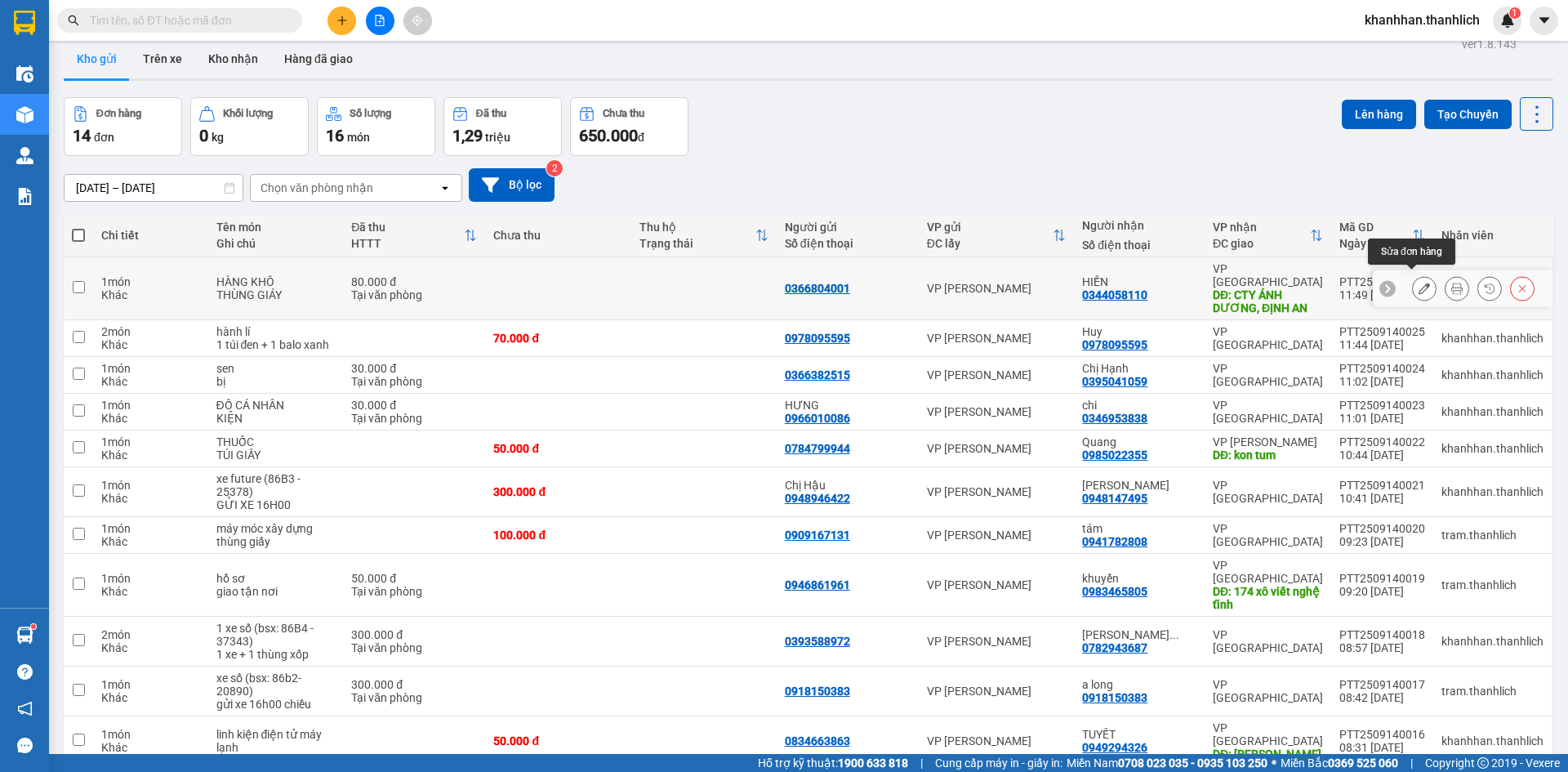
click at [1416, 275] on button at bounding box center [1424, 289] width 23 height 28
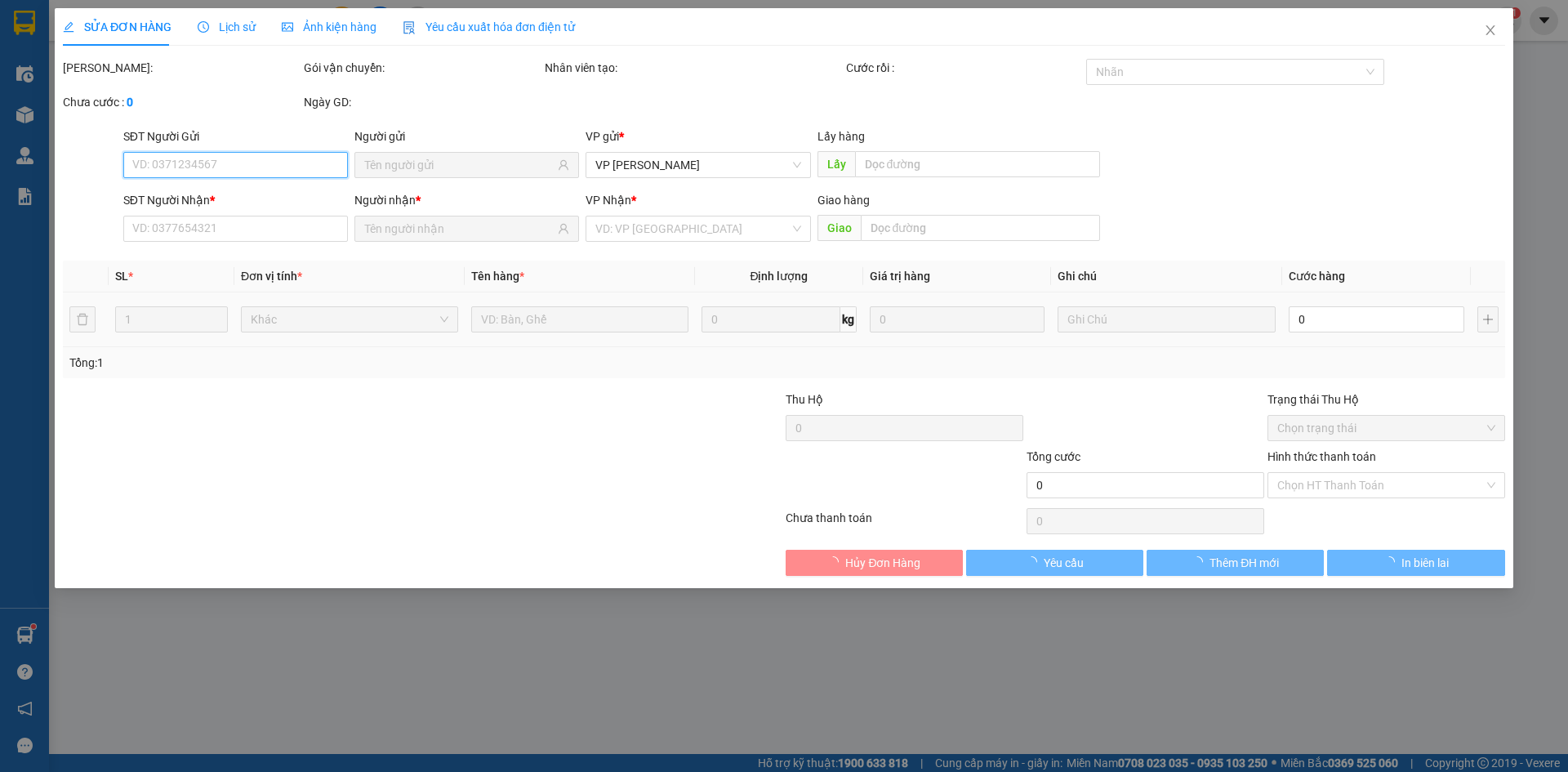
type input "0366804001"
type input "0344058110"
type input "CTY ÁNH DƯƠNG, ĐỊNH AN"
type input "80.000"
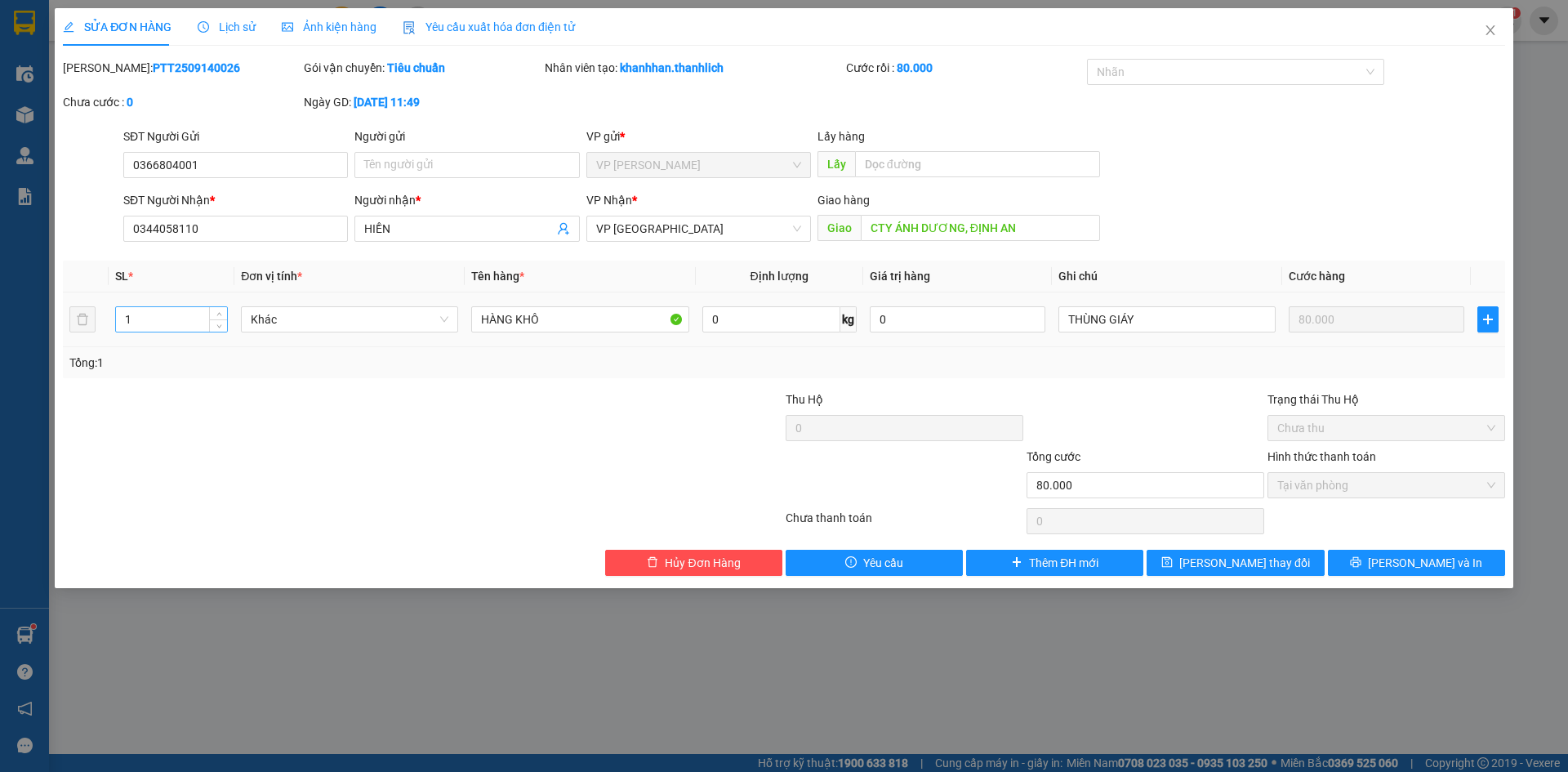
click at [164, 322] on input "1" at bounding box center [171, 319] width 111 height 25
type input "2"
click at [1248, 562] on span "Lưu thay đổi" at bounding box center [1244, 563] width 130 height 18
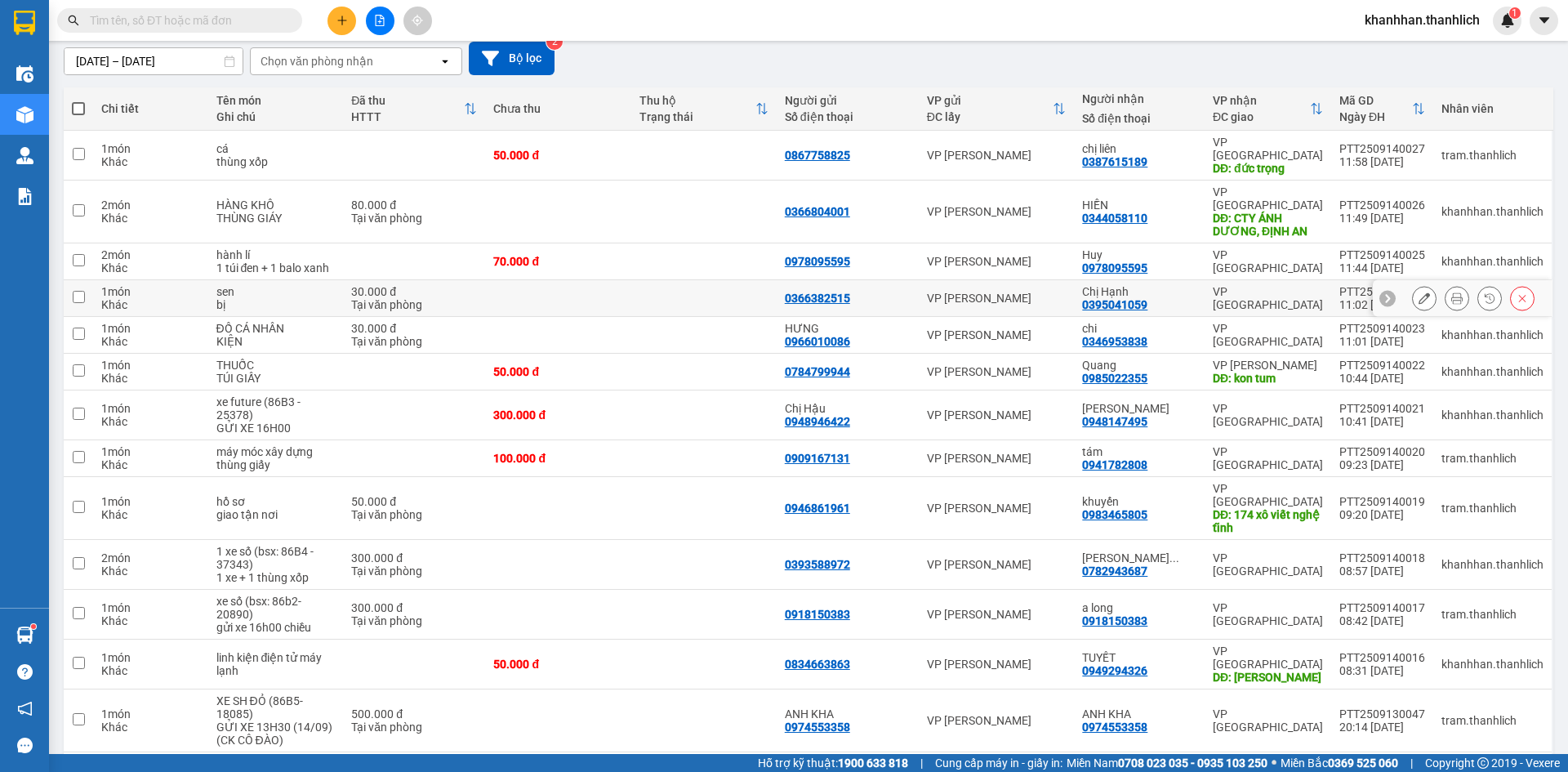
scroll to position [53, 0]
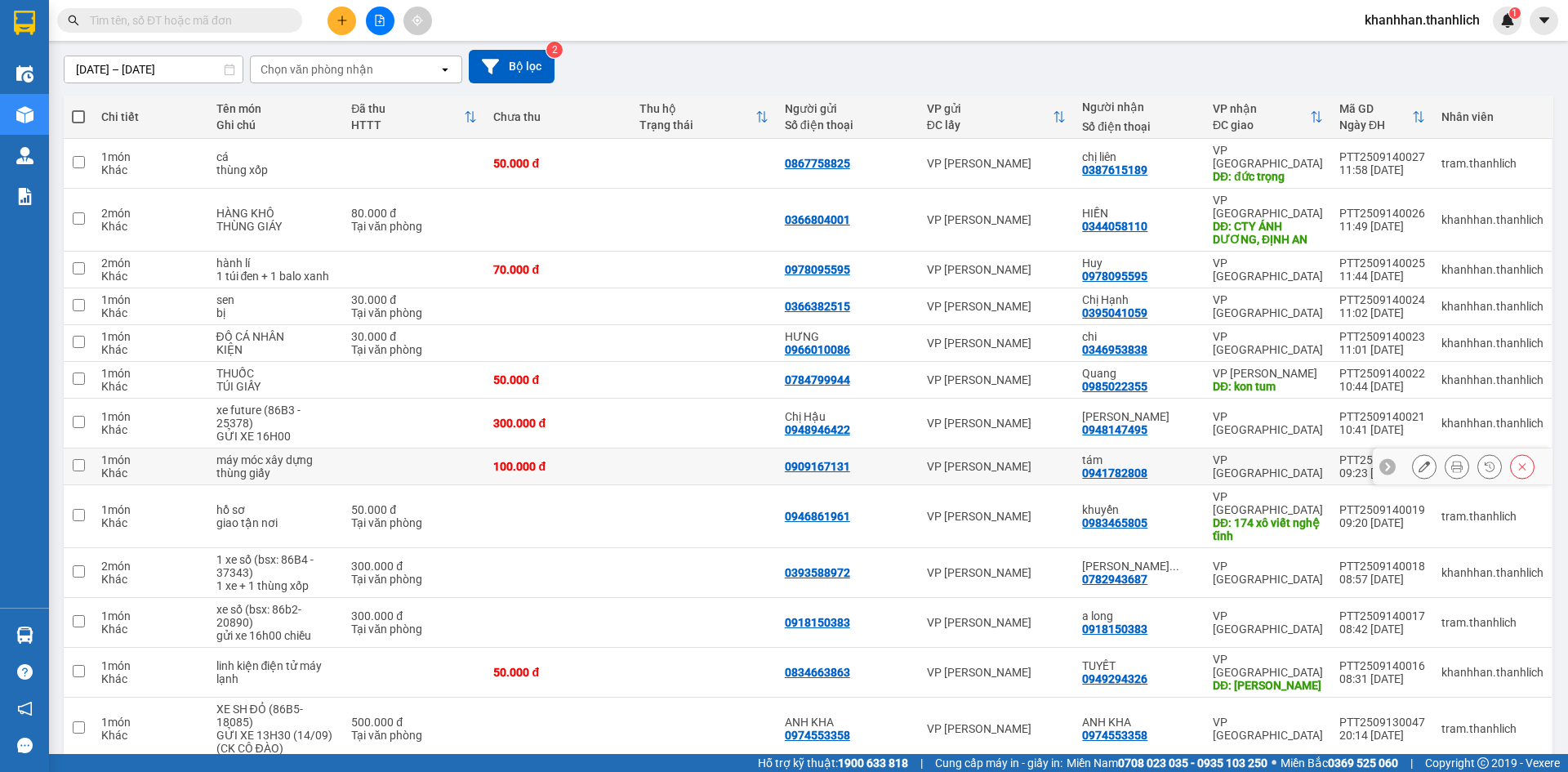
scroll to position [53, 0]
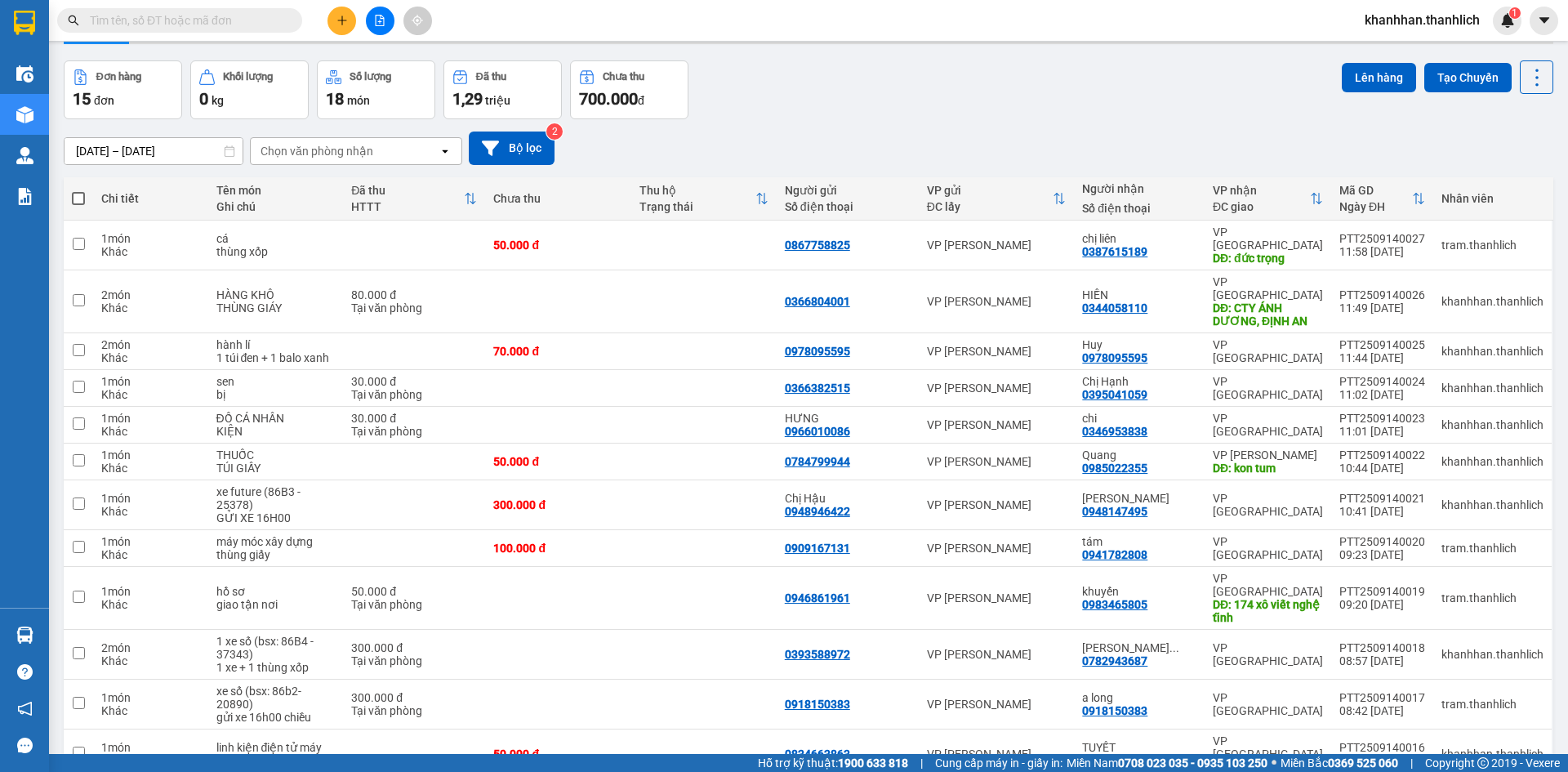
click at [161, 27] on input "text" at bounding box center [185, 20] width 192 height 18
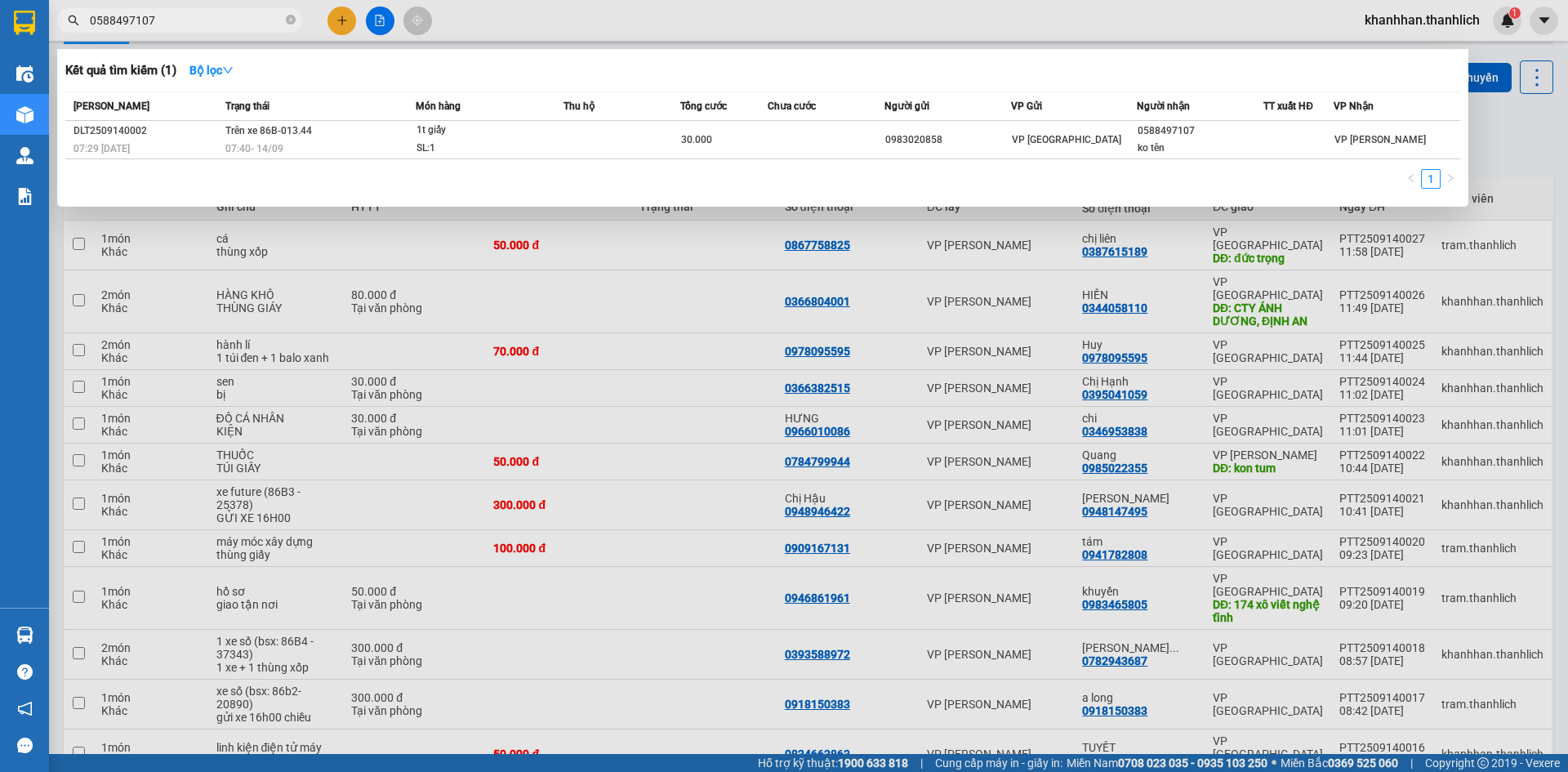
type input "0588497107"
click at [547, 13] on div at bounding box center [784, 386] width 1568 height 772
